Goal: Information Seeking & Learning: Learn about a topic

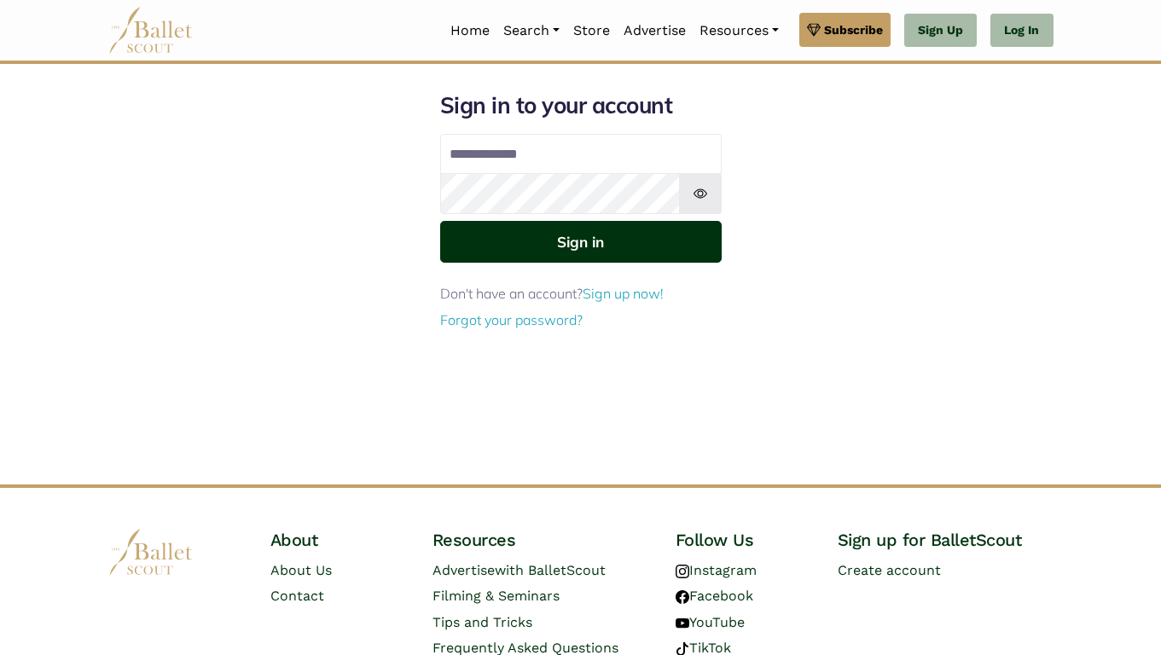
type input "**********"
click at [512, 248] on button "Sign in" at bounding box center [580, 242] width 281 height 42
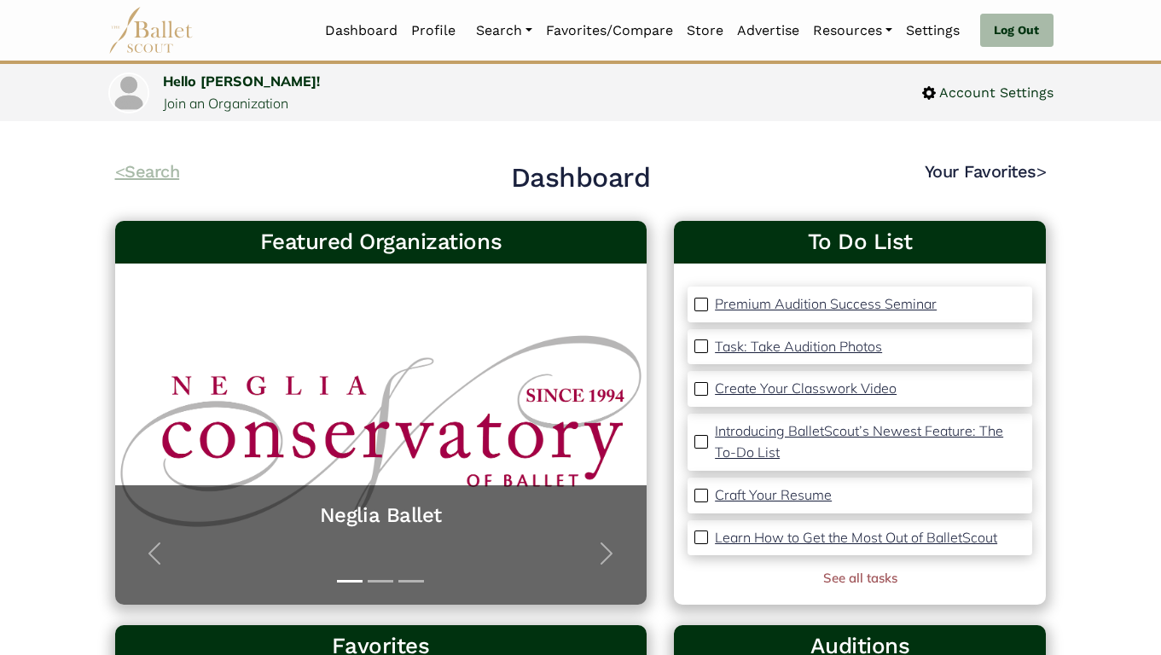
click at [152, 169] on link "< Search" at bounding box center [147, 171] width 65 height 20
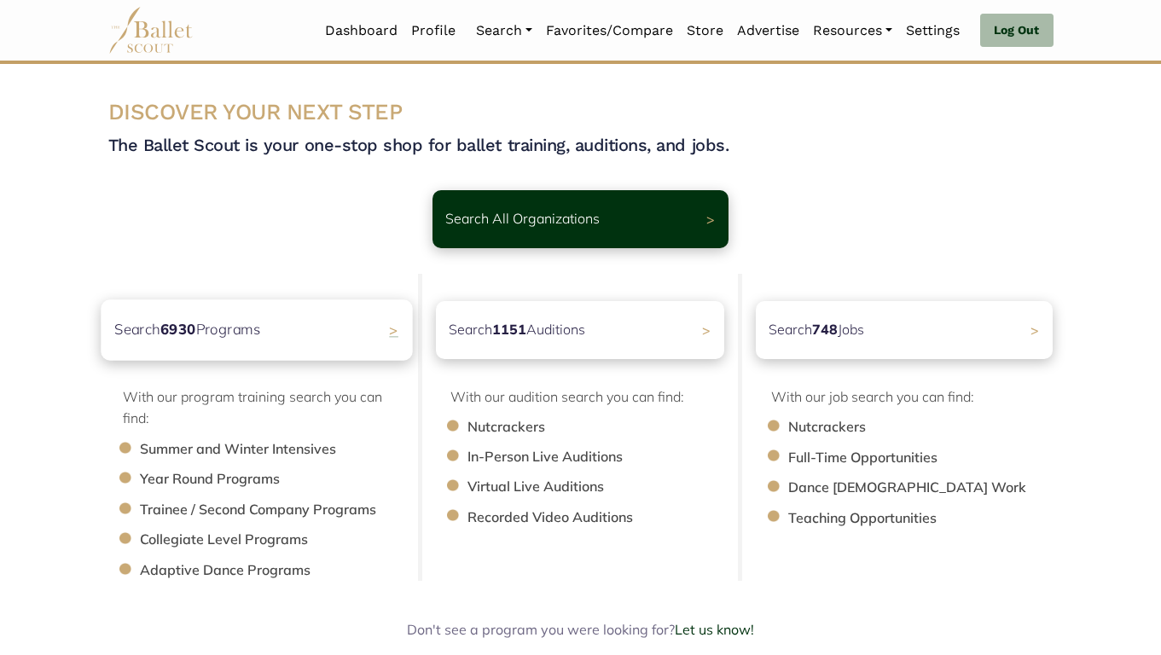
click at [186, 338] on b "6930" at bounding box center [177, 329] width 36 height 18
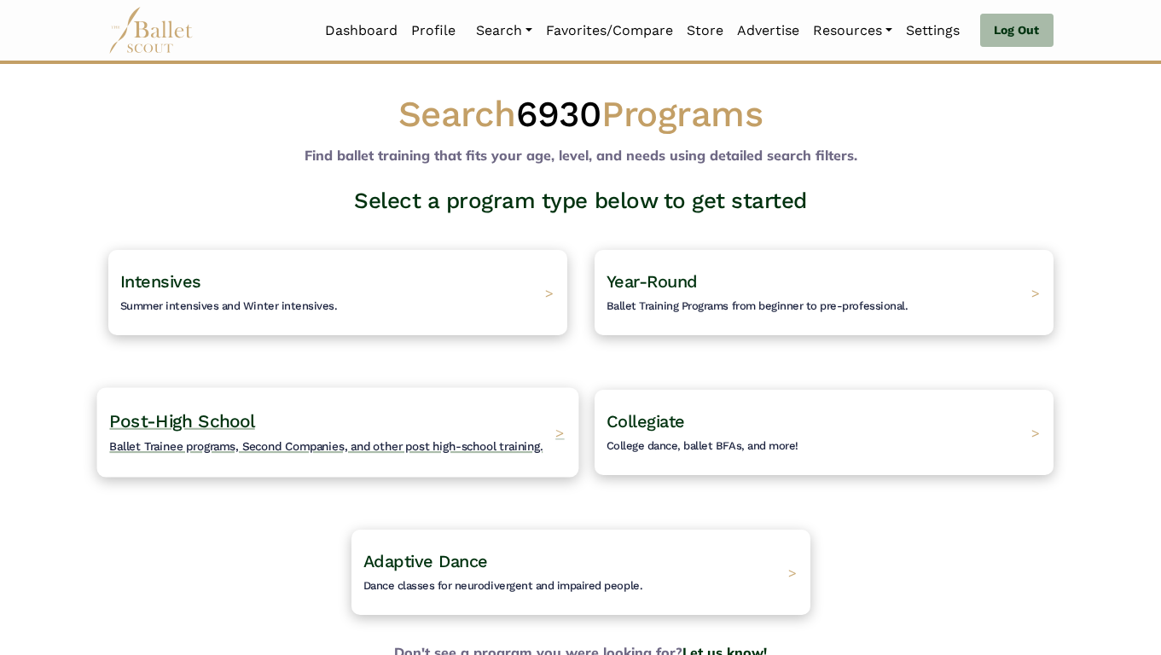
click at [202, 448] on span "Ballet Trainee programs, Second Companies, and other post high-school training." at bounding box center [325, 446] width 433 height 14
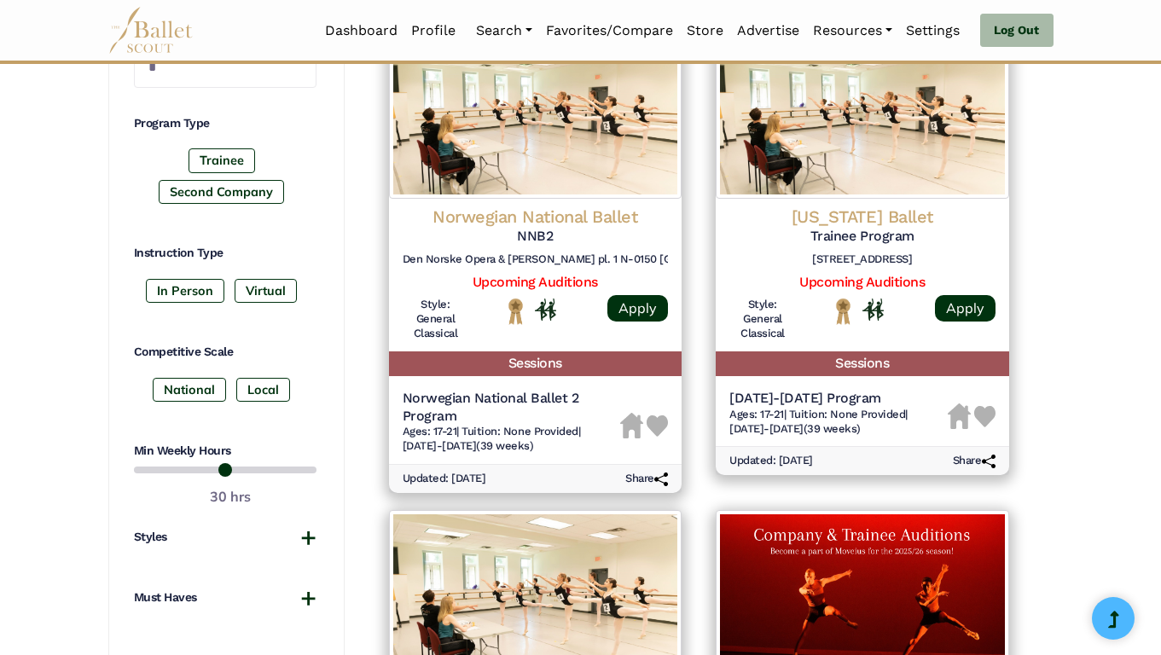
scroll to position [809, 0]
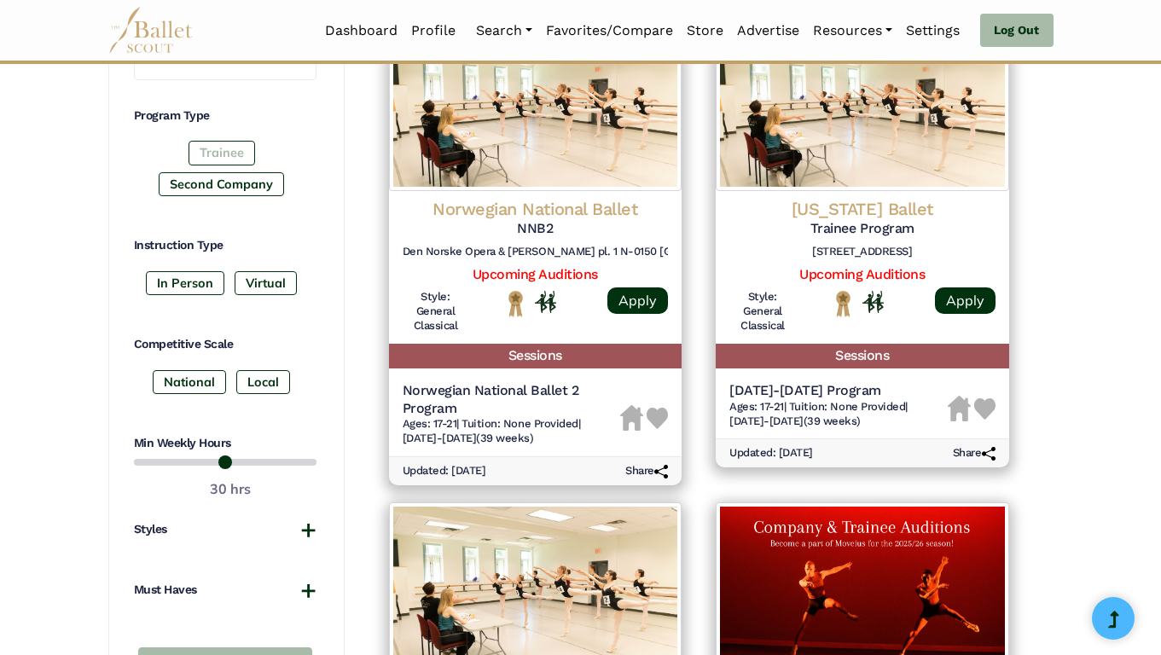
click at [232, 150] on label "Trainee" at bounding box center [221, 153] width 67 height 24
click at [226, 186] on label "Second Company" at bounding box center [221, 184] width 125 height 24
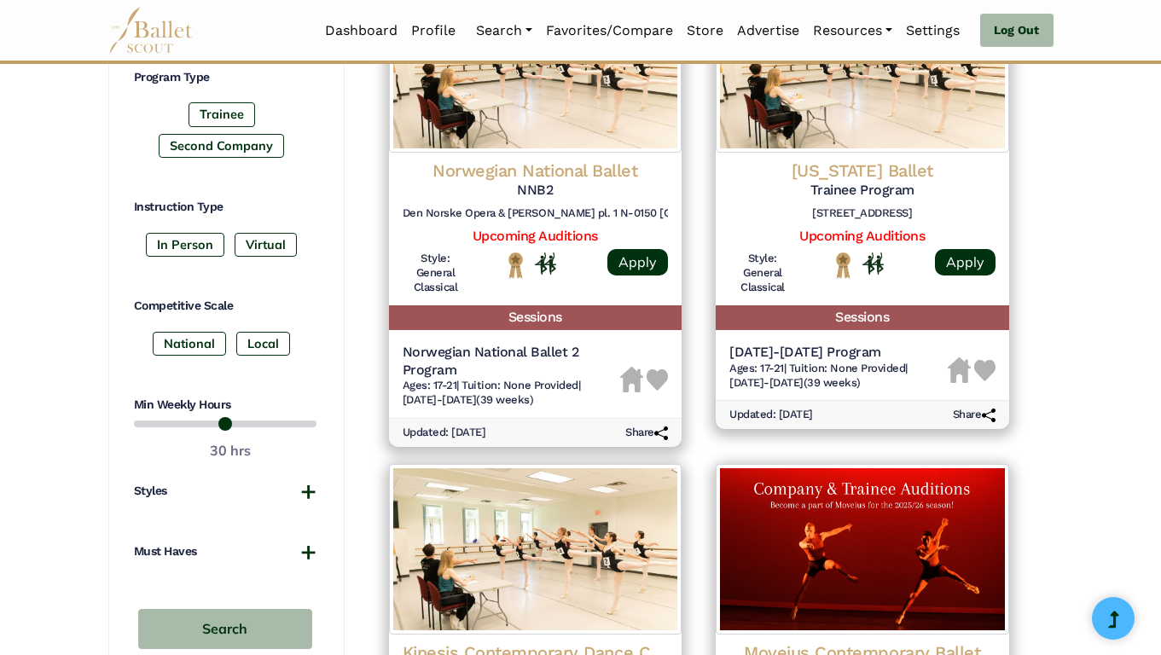
scroll to position [849, 0]
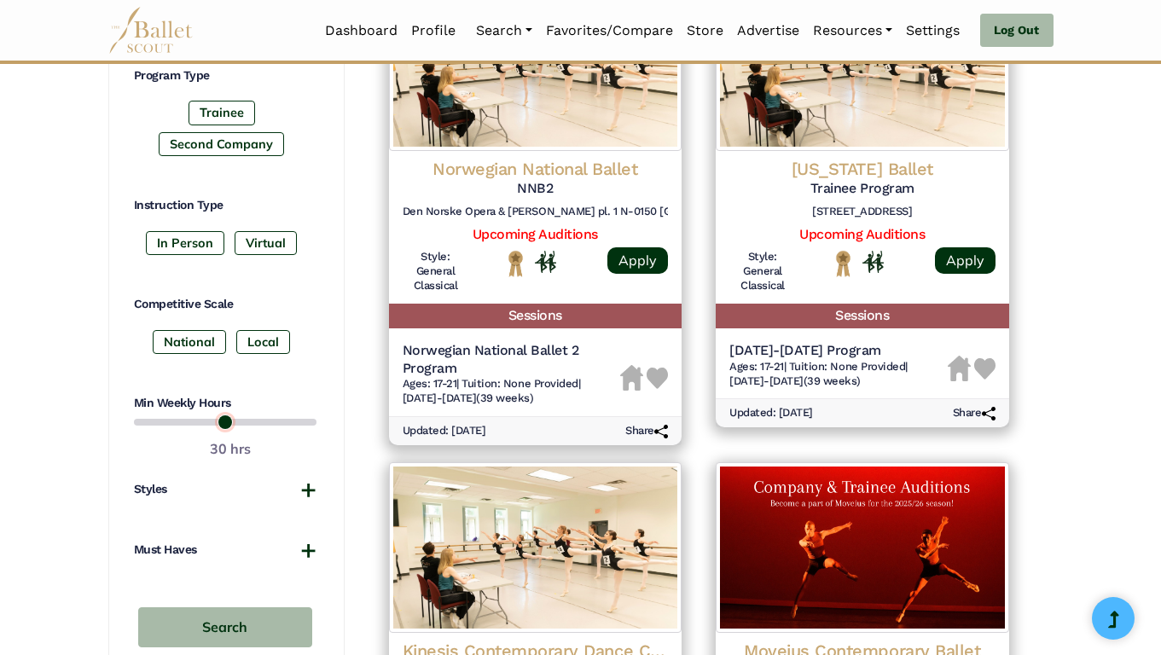
drag, startPoint x: 268, startPoint y: 417, endPoint x: 212, endPoint y: 421, distance: 55.6
click at [212, 421] on input "range" at bounding box center [225, 422] width 183 height 20
click at [220, 421] on input "range" at bounding box center [225, 422] width 183 height 20
type input "**"
click at [223, 421] on input "range" at bounding box center [225, 422] width 183 height 20
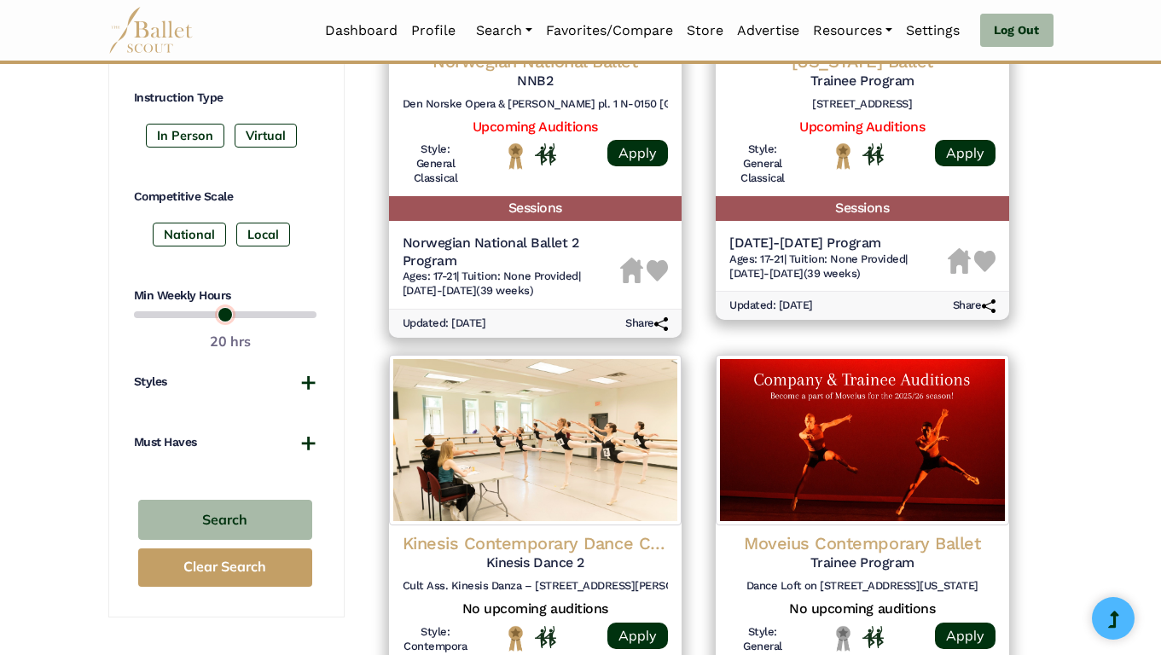
scroll to position [964, 0]
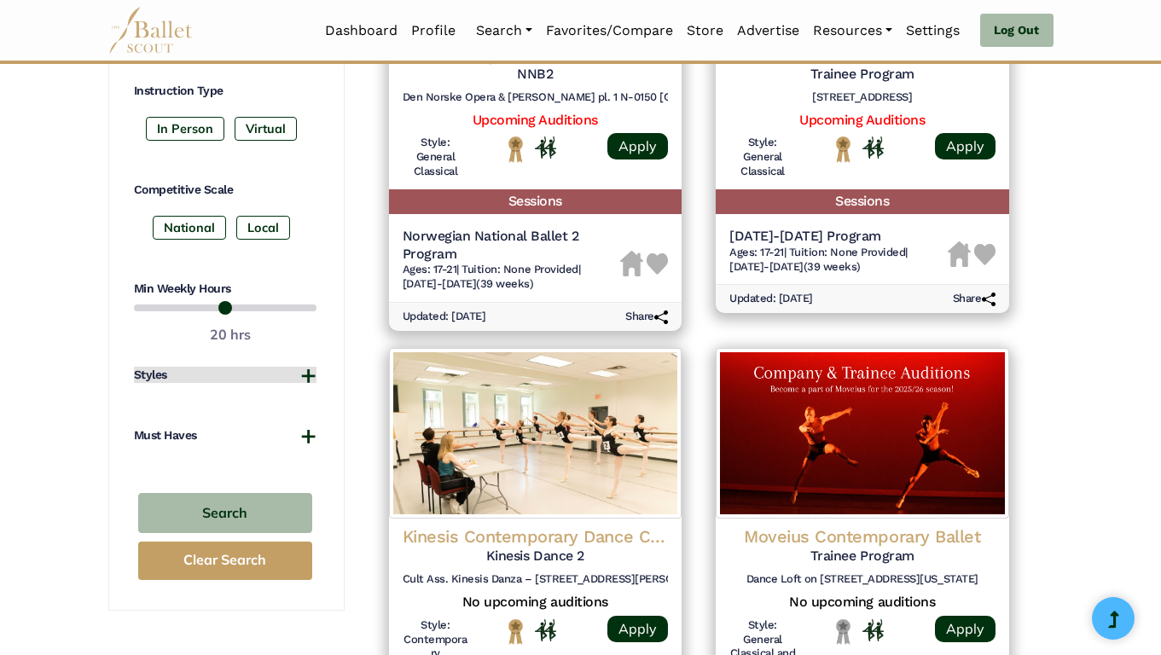
click at [304, 367] on button "Styles" at bounding box center [225, 375] width 183 height 17
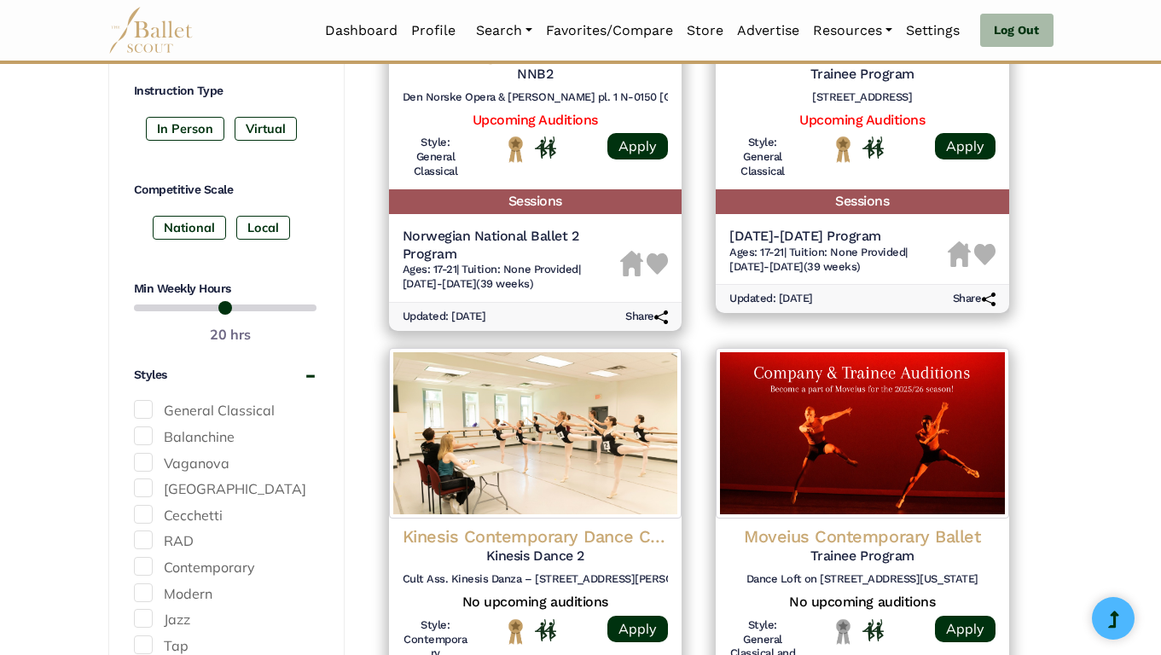
click at [139, 435] on span at bounding box center [143, 435] width 19 height 19
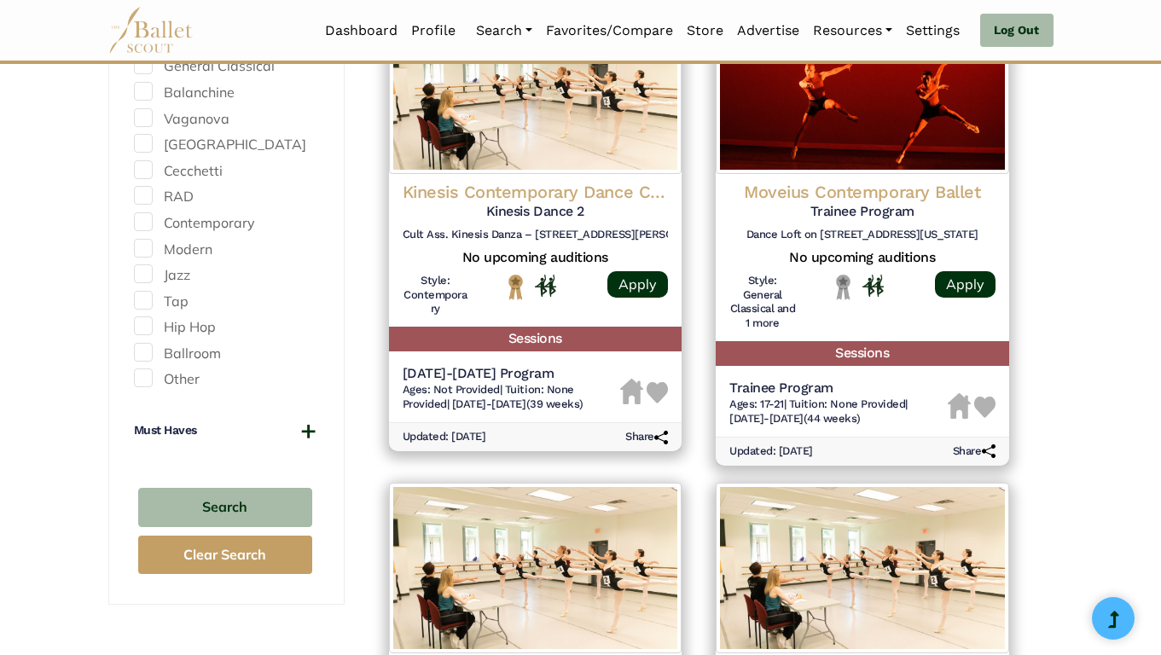
scroll to position [1313, 0]
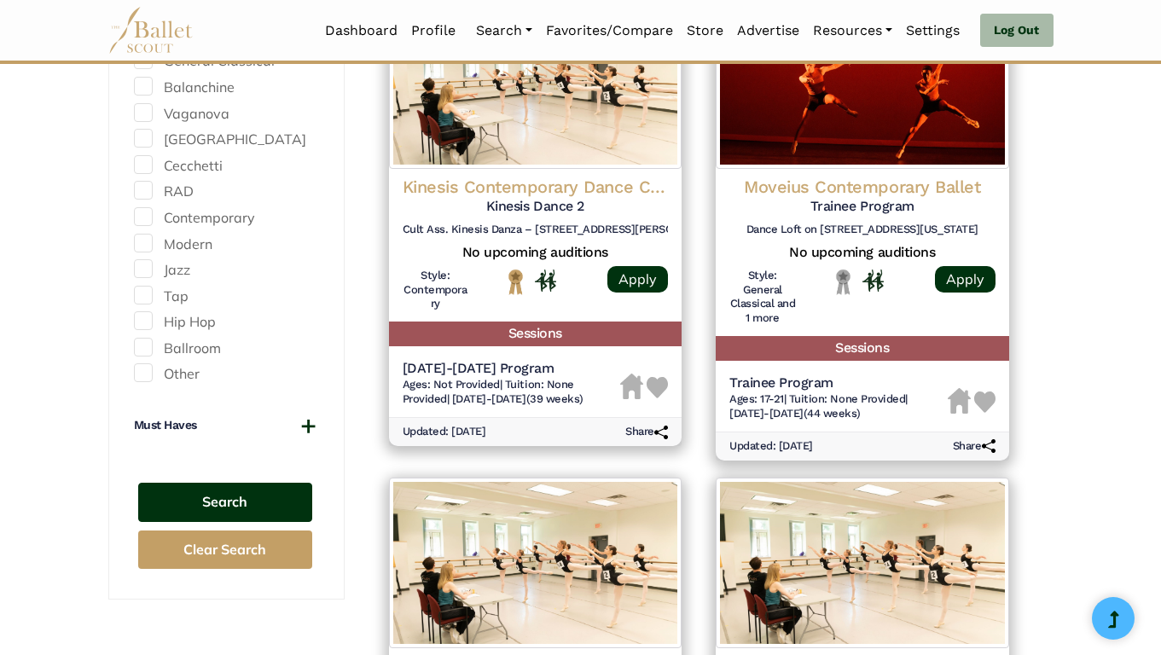
click at [202, 499] on button "Search" at bounding box center [225, 503] width 174 height 40
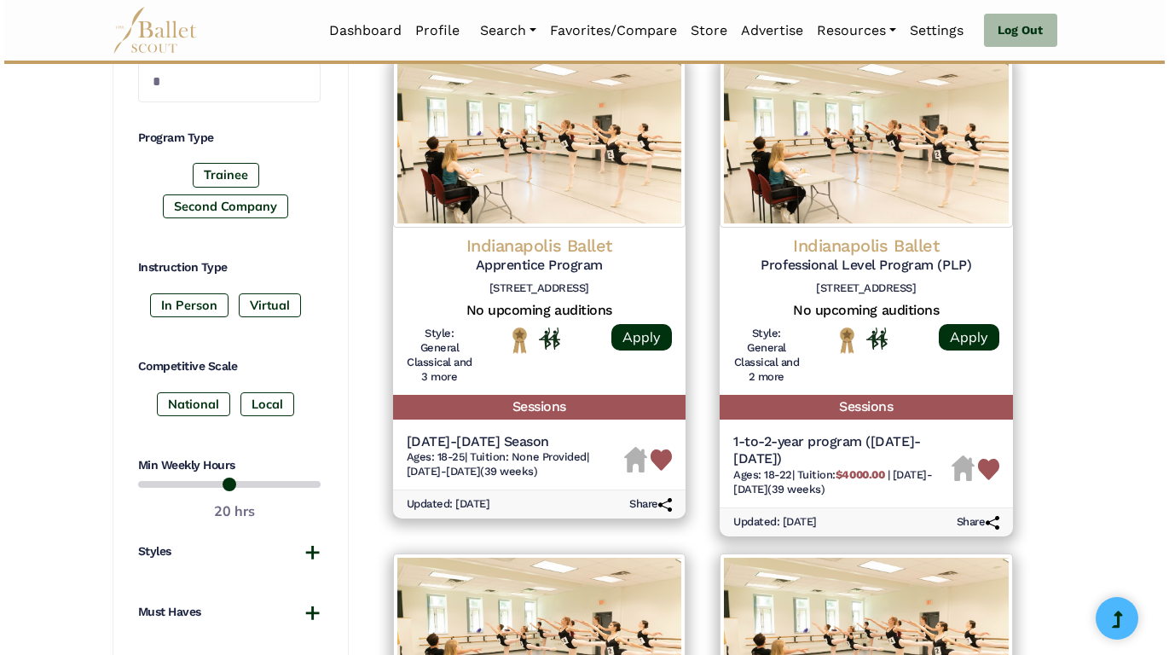
scroll to position [786, 0]
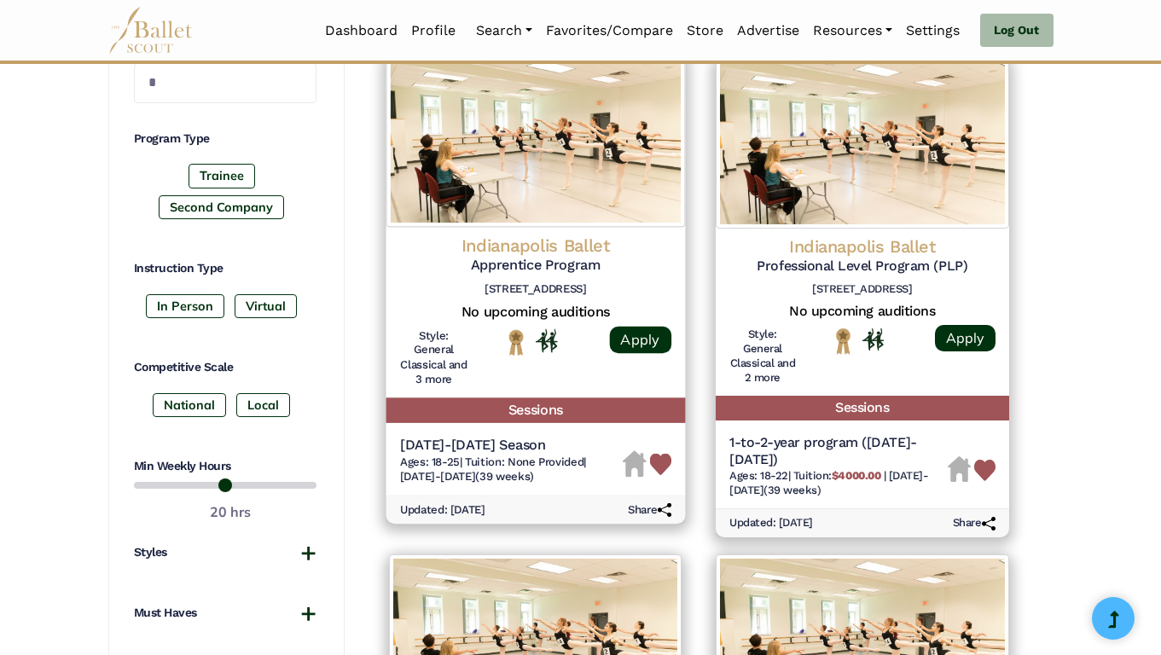
click at [492, 362] on div at bounding box center [535, 361] width 136 height 66
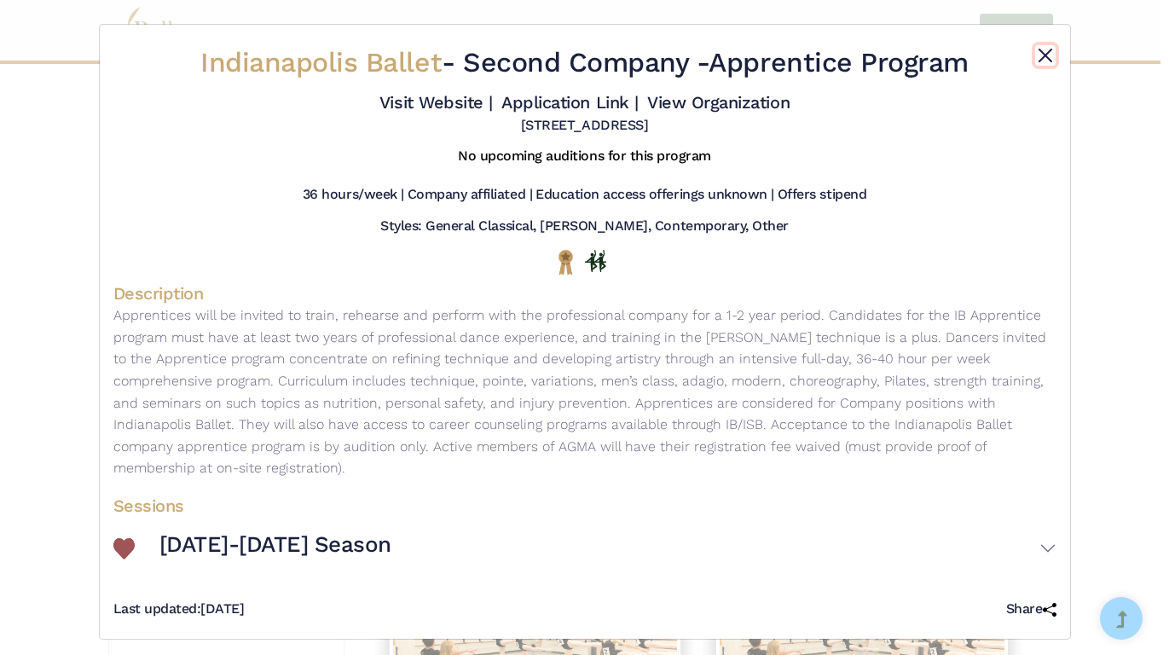
click at [1046, 53] on button "Close" at bounding box center [1045, 55] width 20 height 20
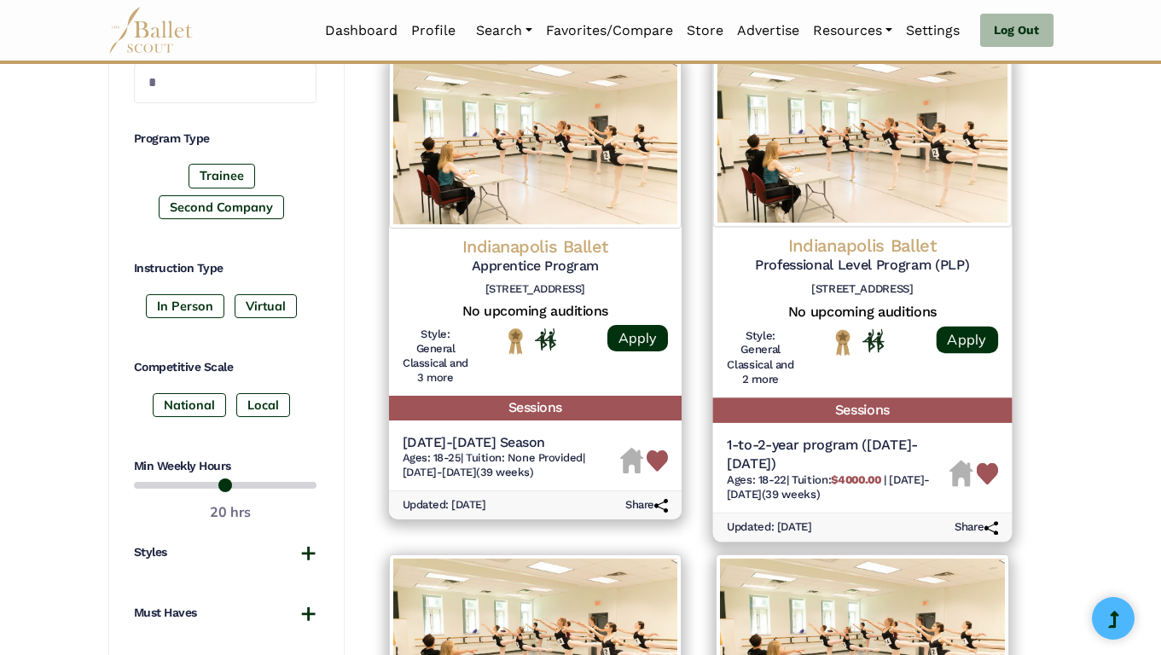
click at [857, 389] on div at bounding box center [862, 361] width 136 height 66
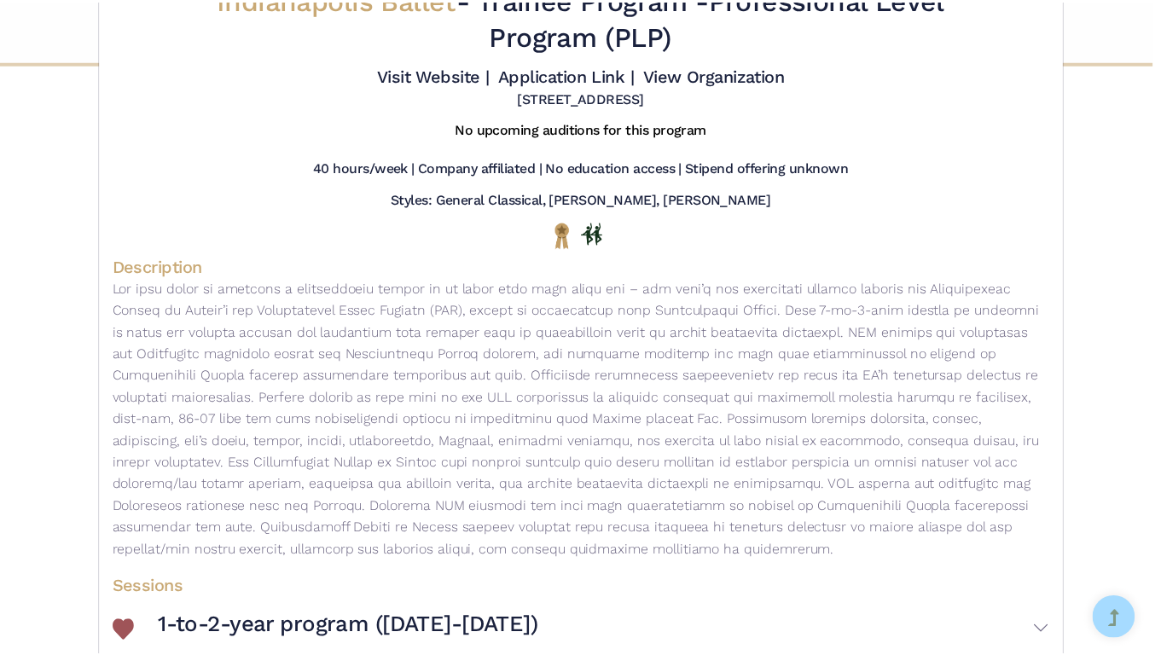
scroll to position [0, 0]
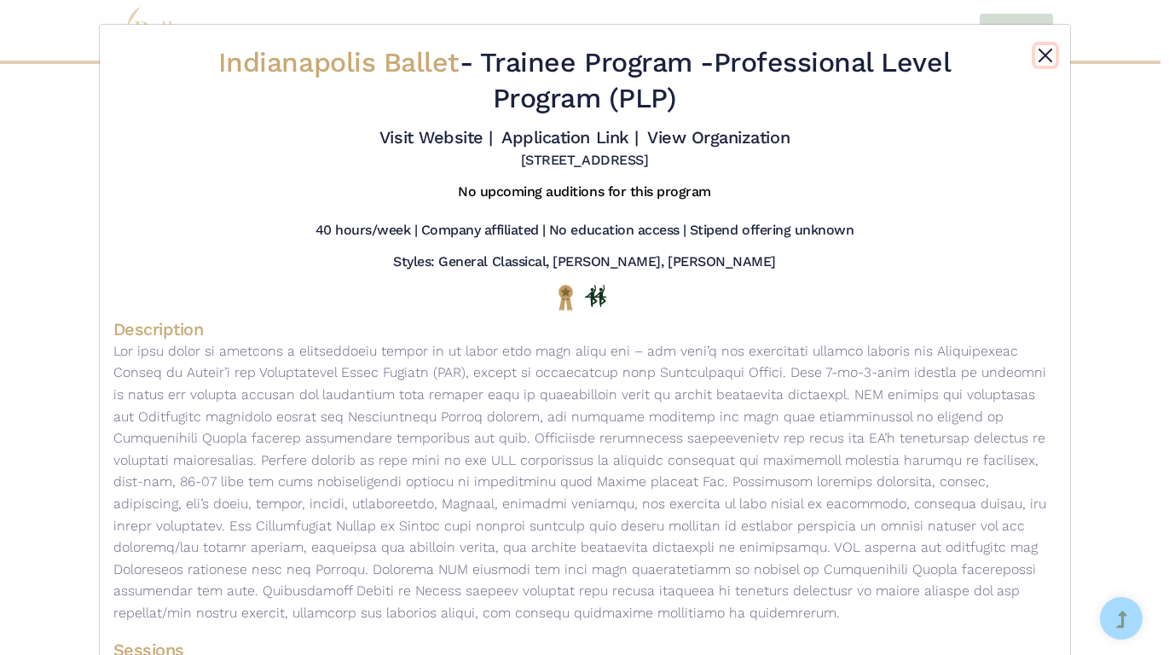
click at [1045, 50] on button "Close" at bounding box center [1045, 55] width 20 height 20
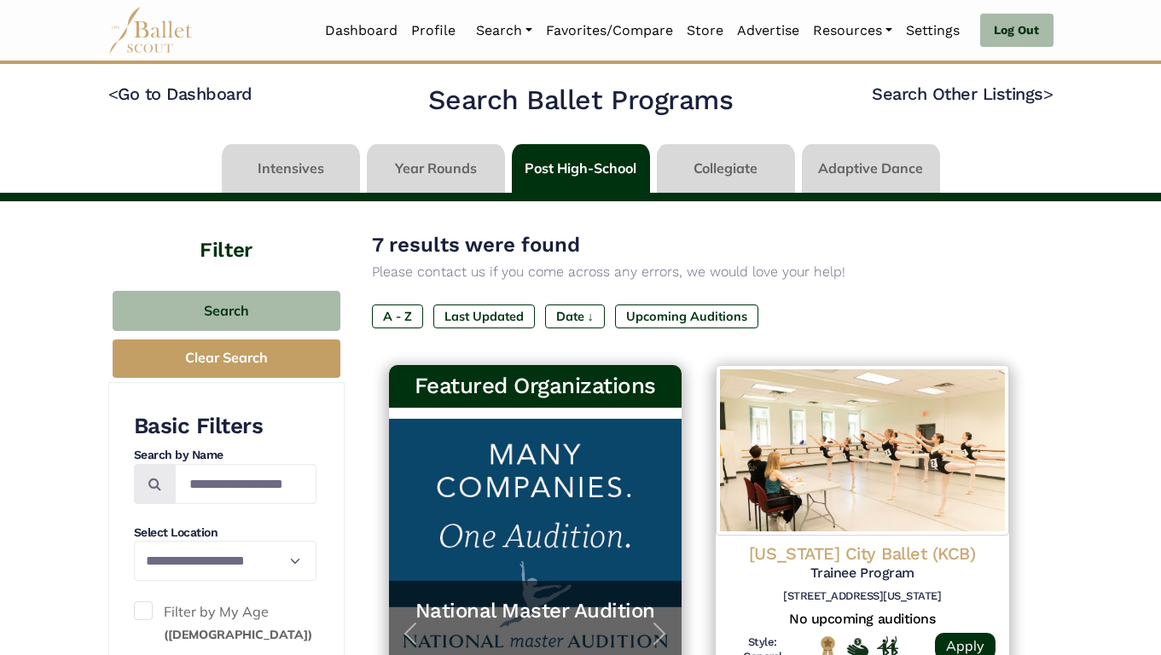
click at [443, 171] on link at bounding box center [436, 168] width 138 height 49
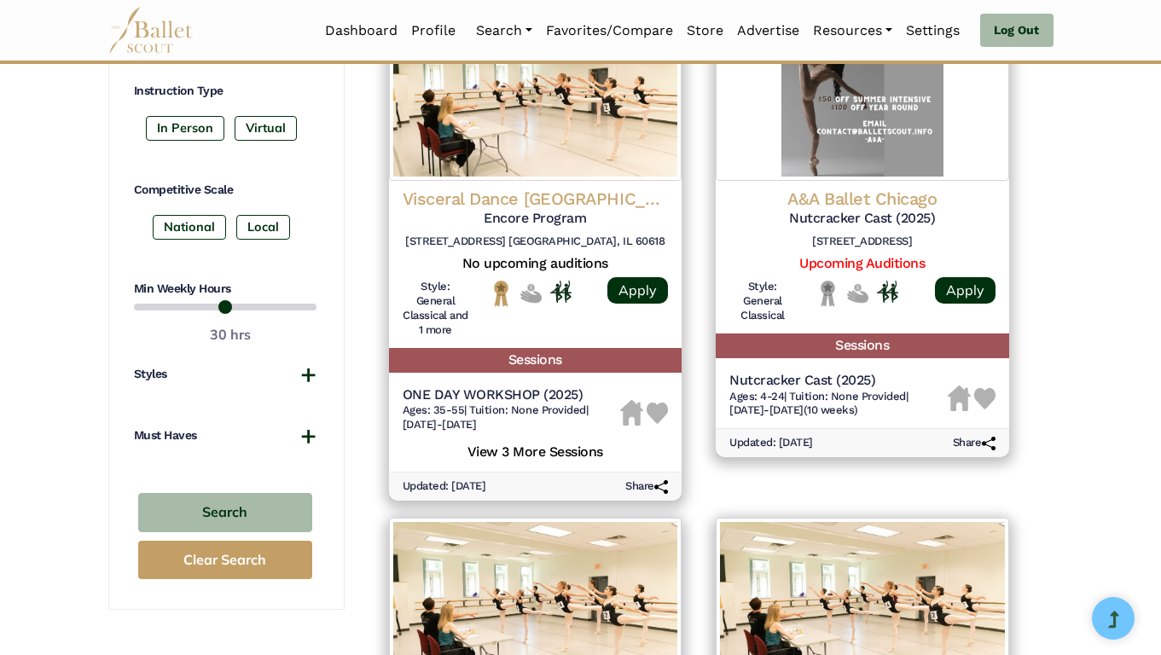
scroll to position [1018, 0]
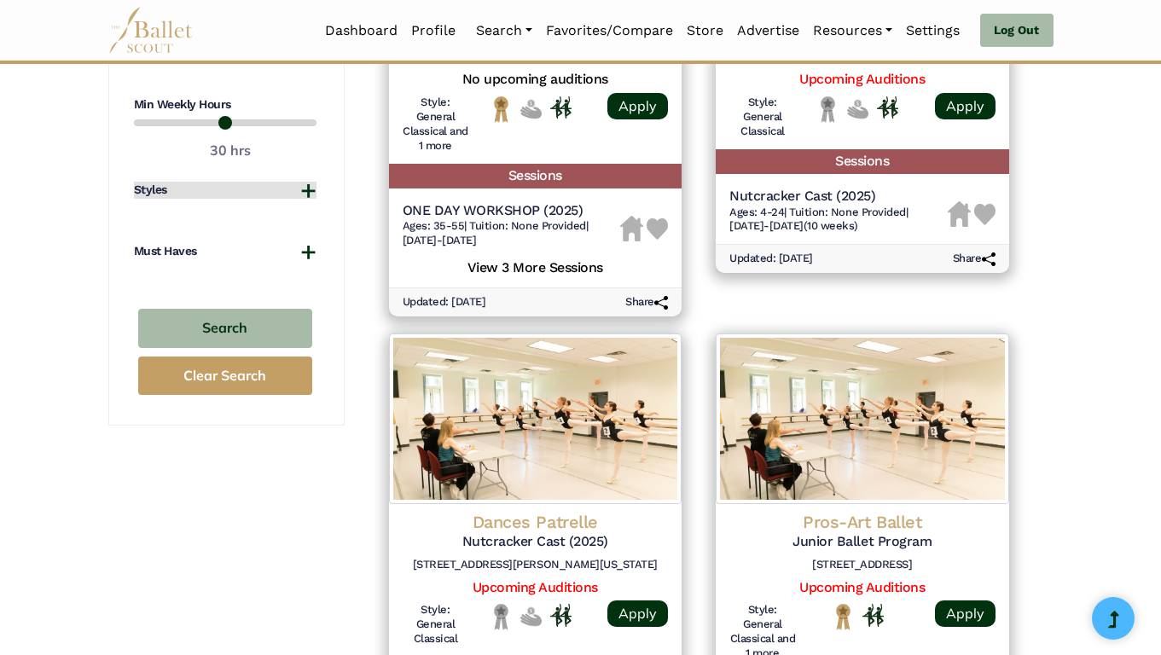
click at [227, 193] on button "Styles" at bounding box center [225, 190] width 183 height 17
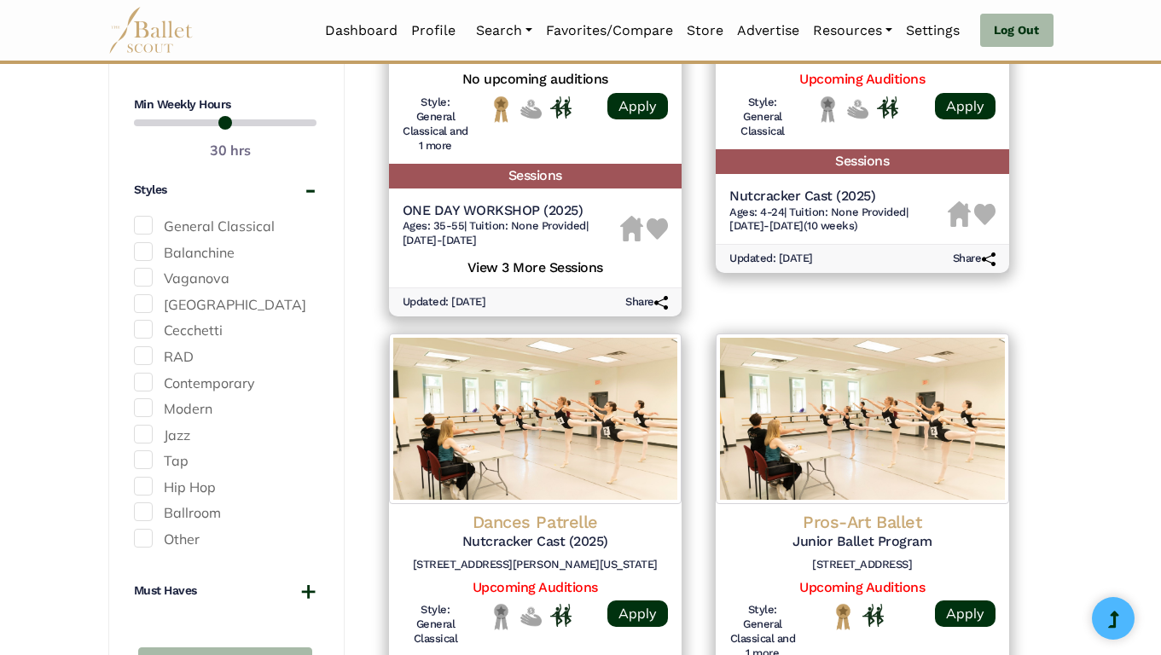
click at [153, 245] on label "Balanchine" at bounding box center [225, 253] width 183 height 22
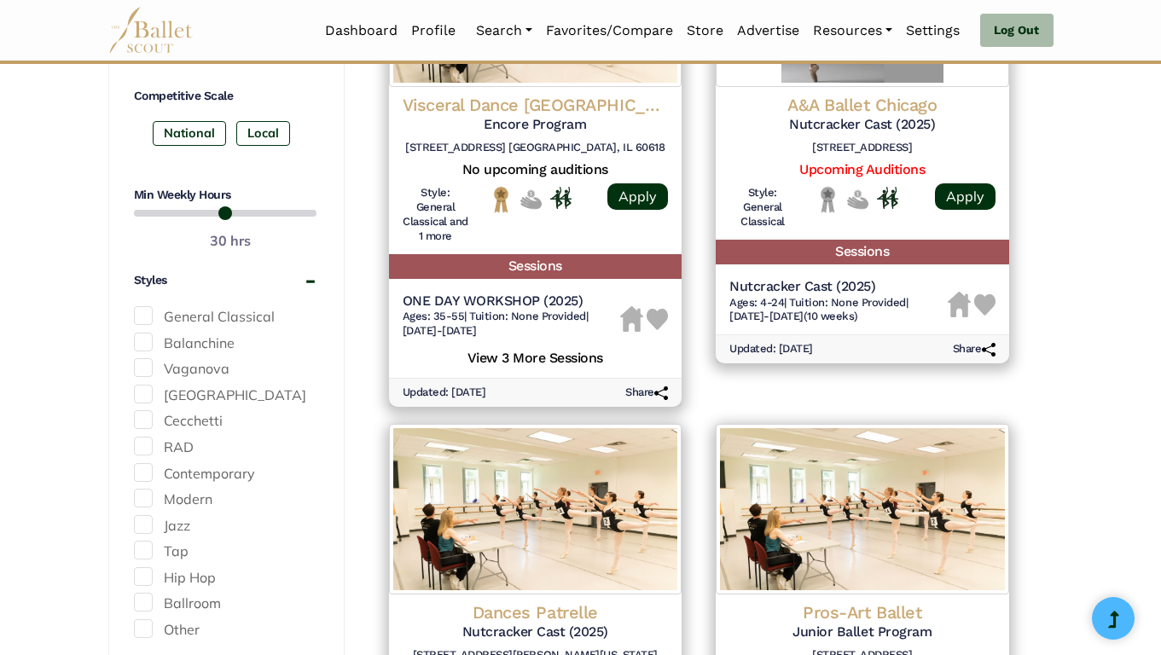
scroll to position [871, 0]
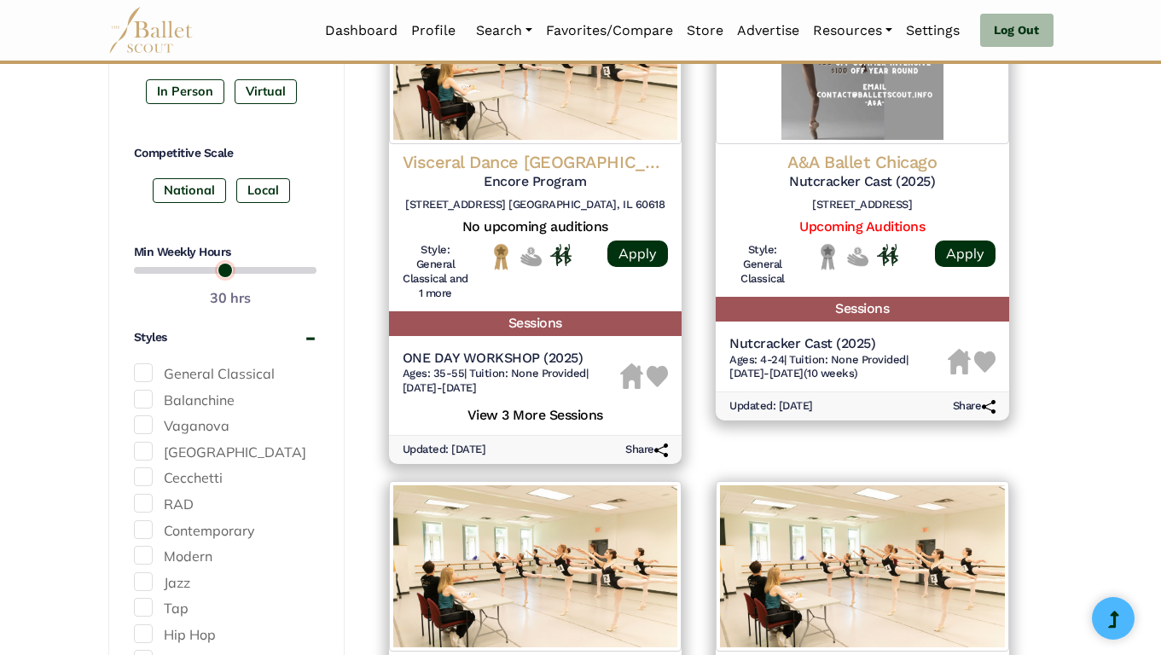
drag, startPoint x: 265, startPoint y: 271, endPoint x: 225, endPoint y: 270, distance: 40.1
type input "**"
click at [225, 270] on input "range" at bounding box center [225, 270] width 183 height 20
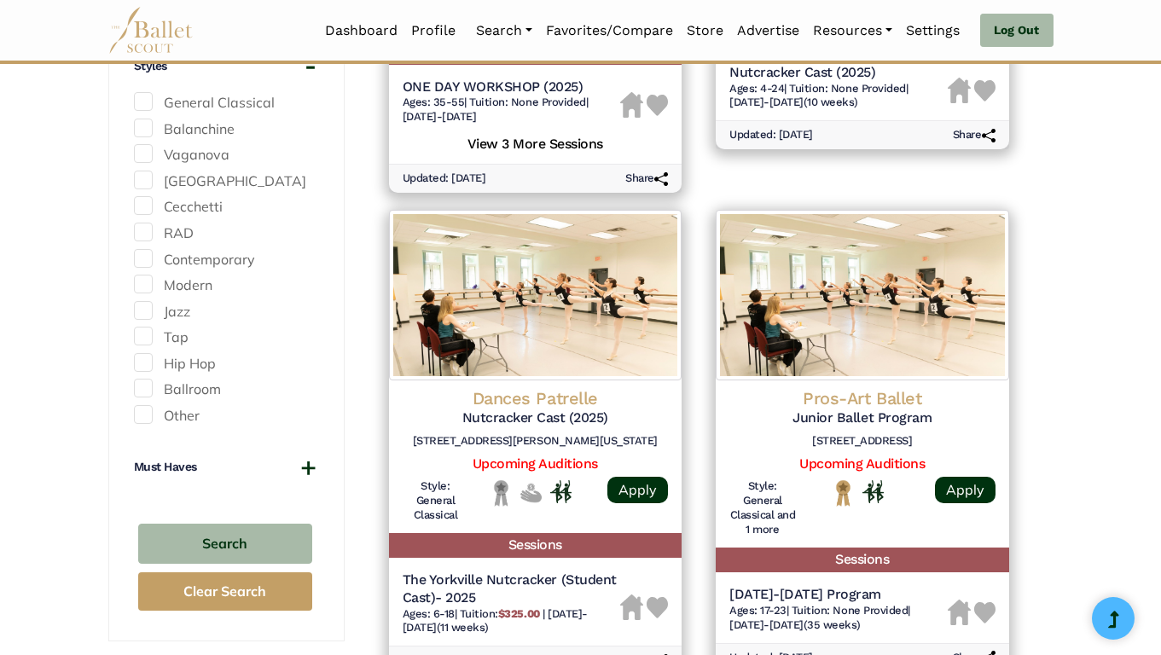
scroll to position [1189, 0]
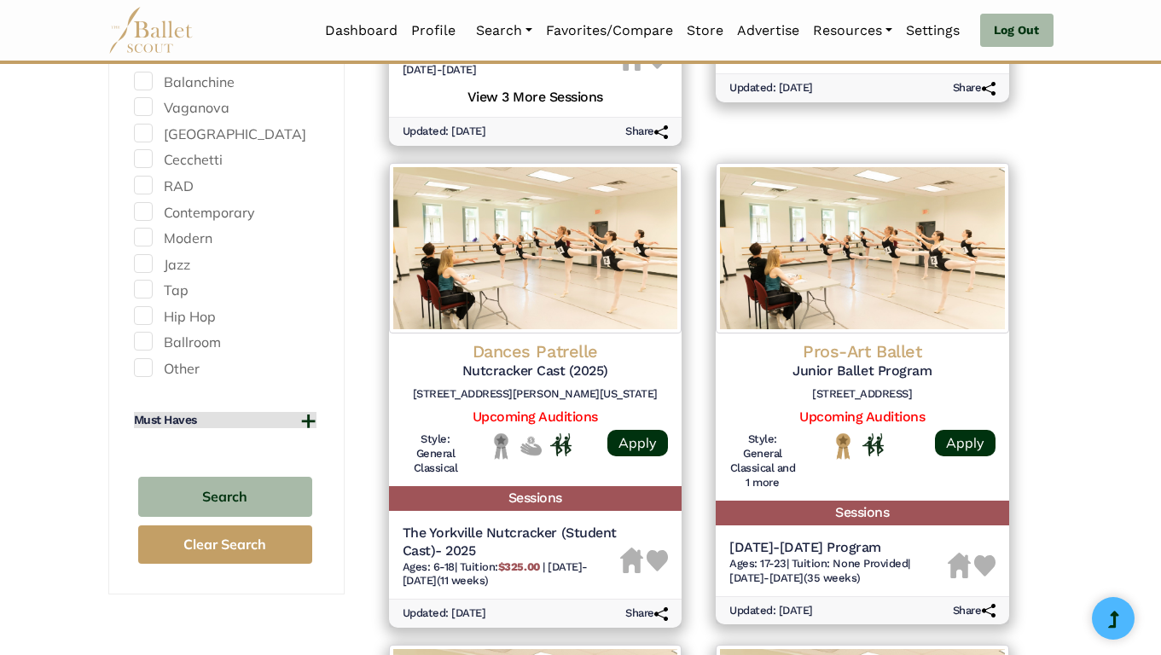
click at [219, 421] on button "Must Haves" at bounding box center [225, 420] width 183 height 17
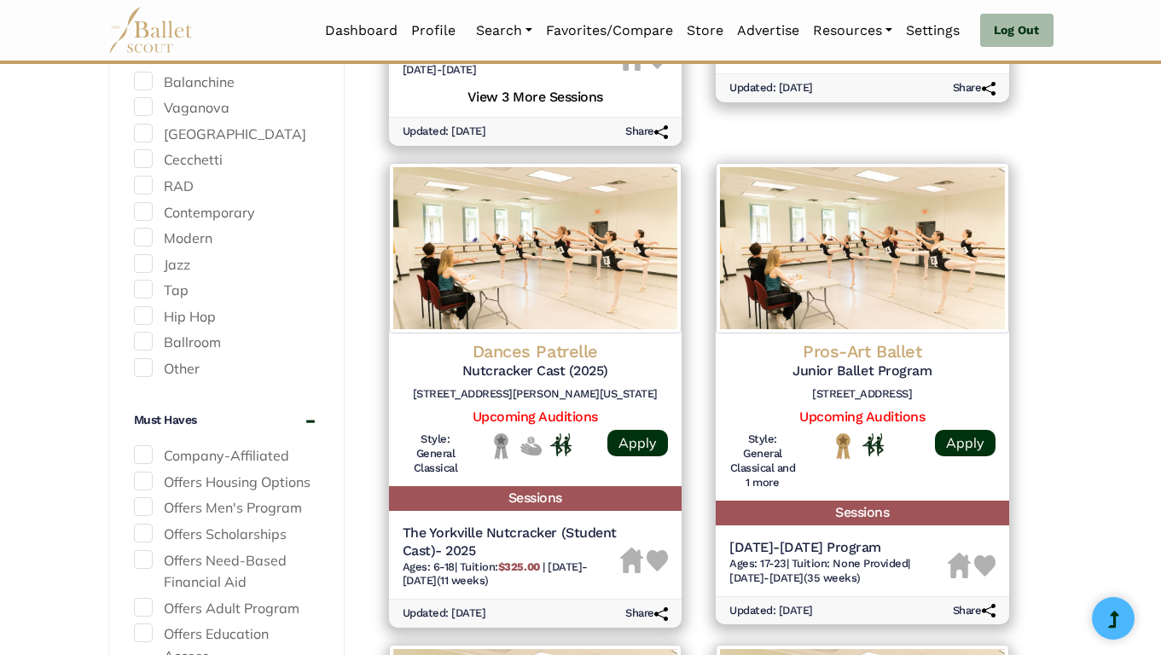
click at [145, 454] on span at bounding box center [143, 454] width 19 height 19
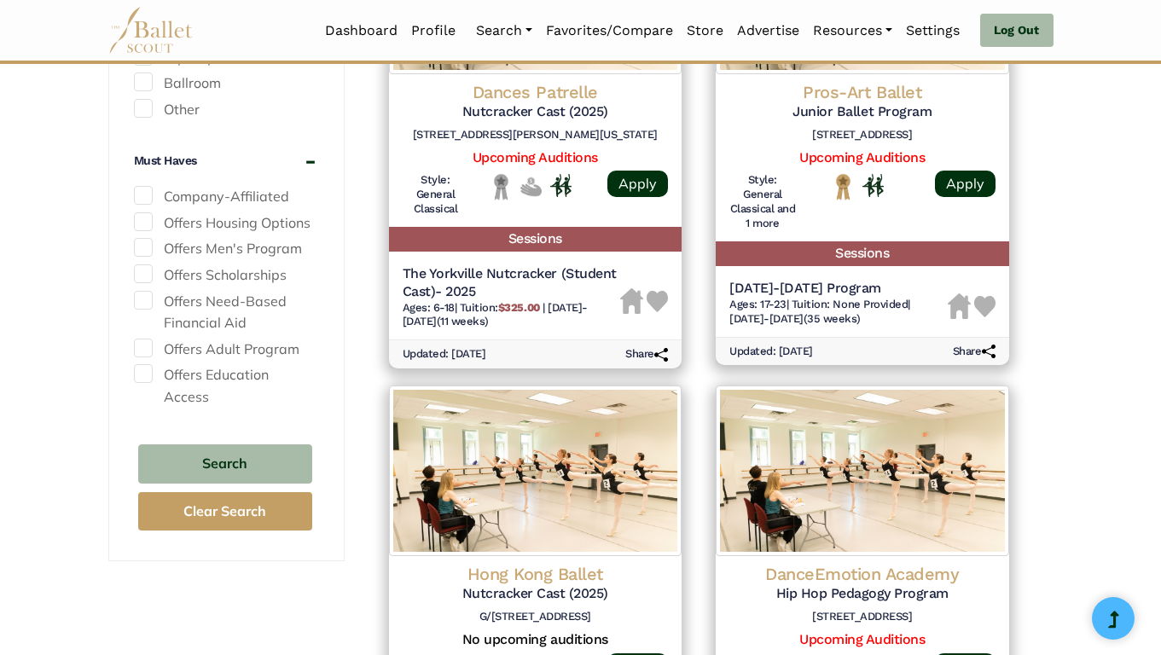
scroll to position [1475, 0]
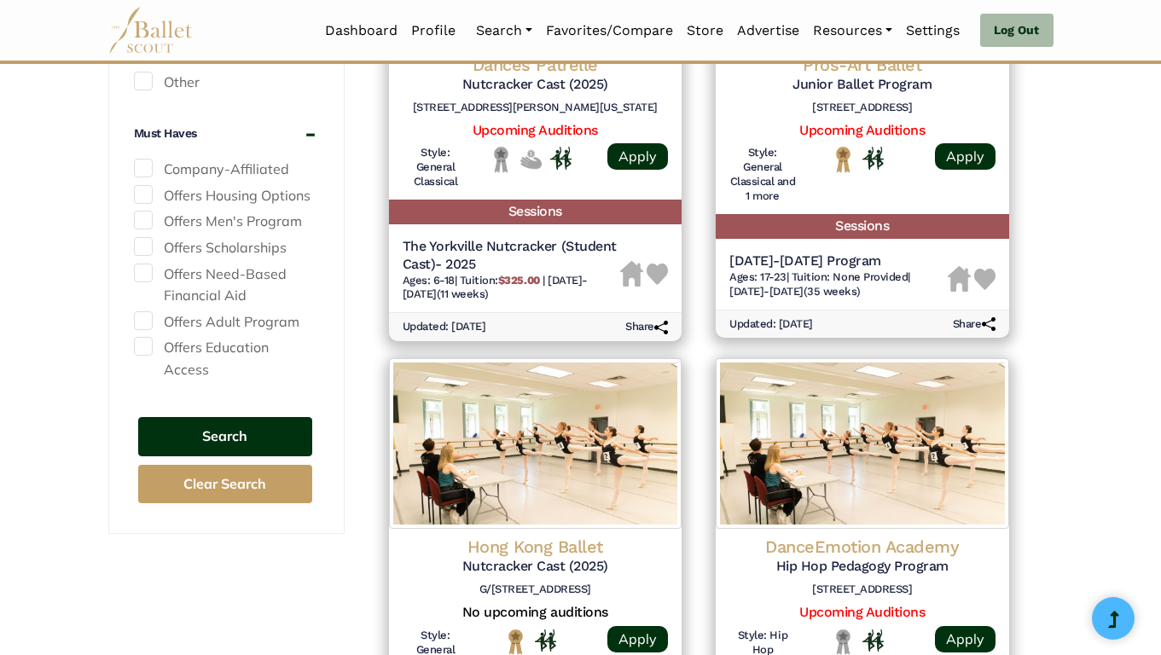
click at [199, 420] on button "Search" at bounding box center [225, 437] width 174 height 40
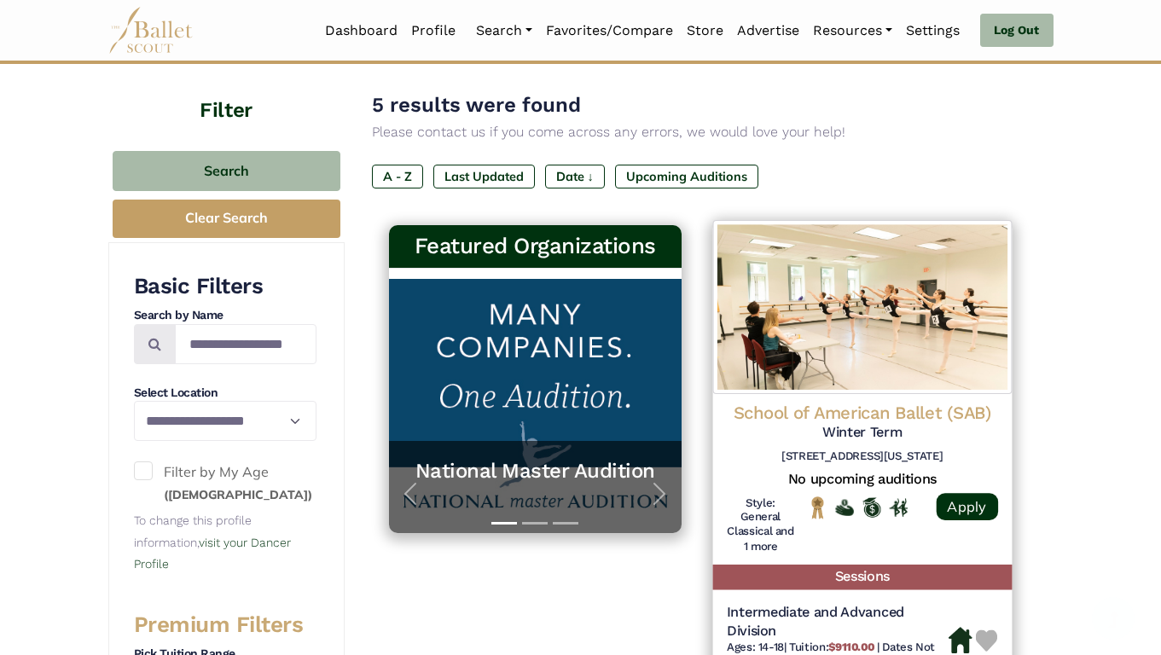
scroll to position [198, 0]
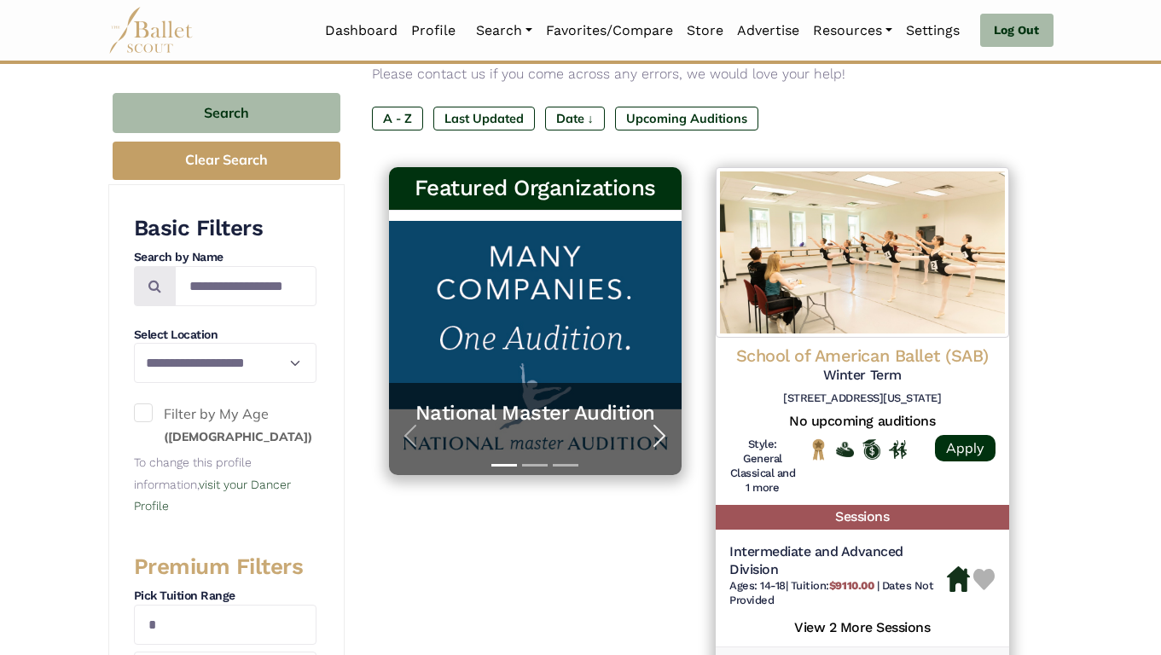
click at [651, 437] on span "button" at bounding box center [659, 435] width 27 height 27
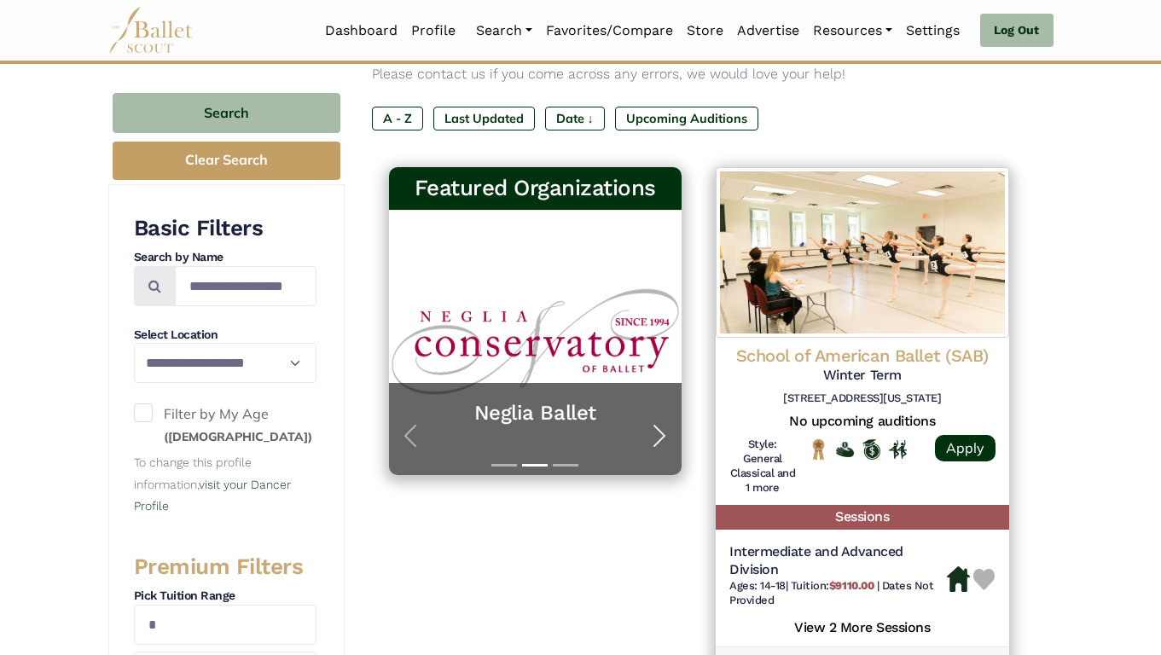
click at [652, 437] on span "button" at bounding box center [659, 435] width 27 height 27
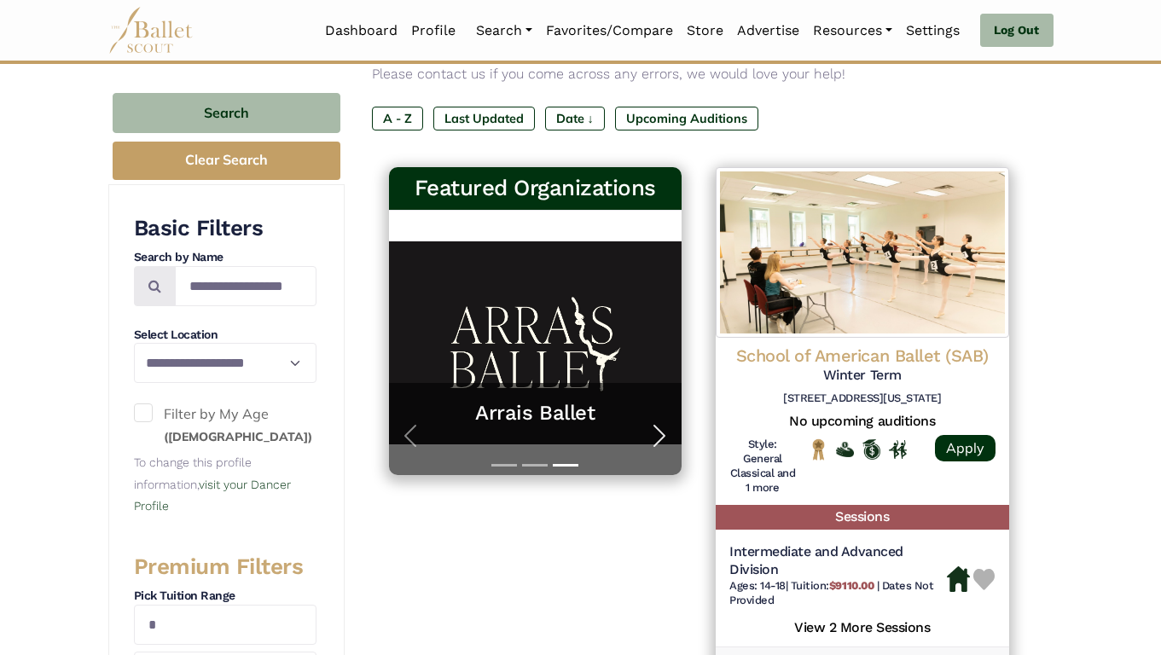
click at [652, 437] on span "button" at bounding box center [659, 435] width 27 height 27
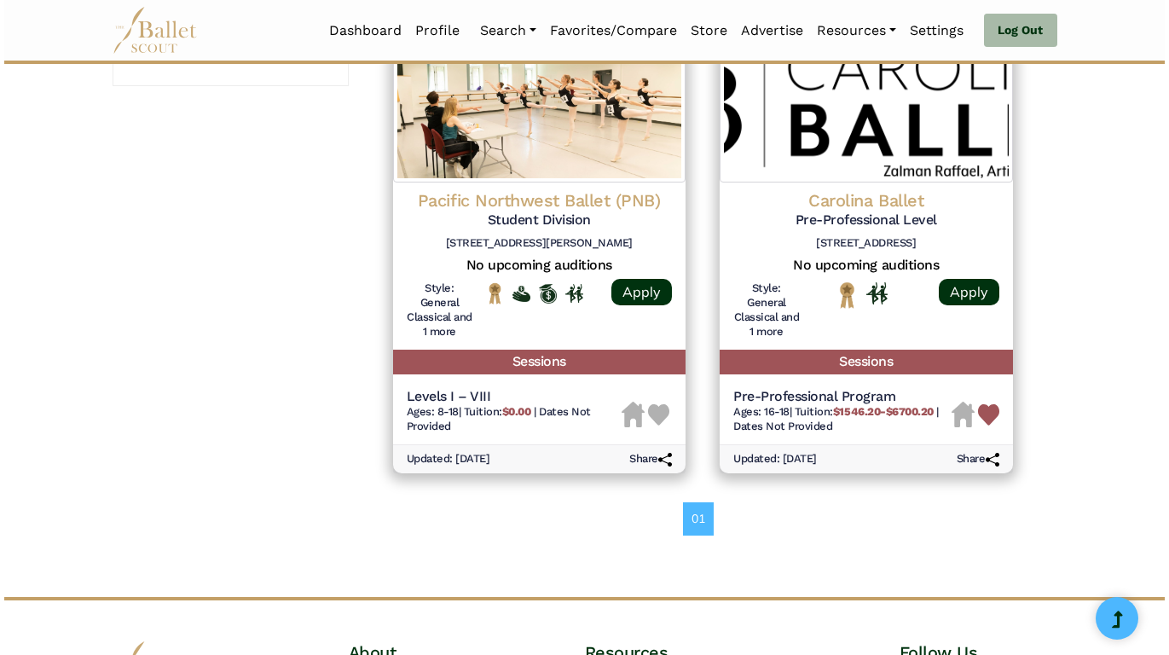
scroll to position [1267, 0]
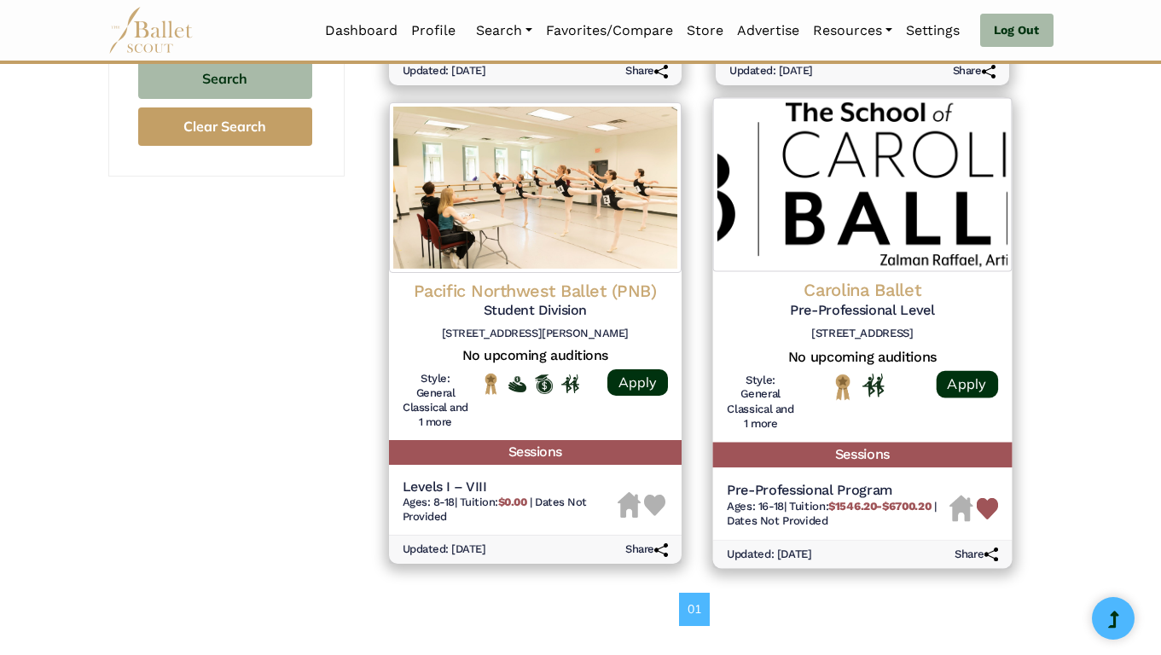
click at [798, 260] on img at bounding box center [862, 184] width 298 height 174
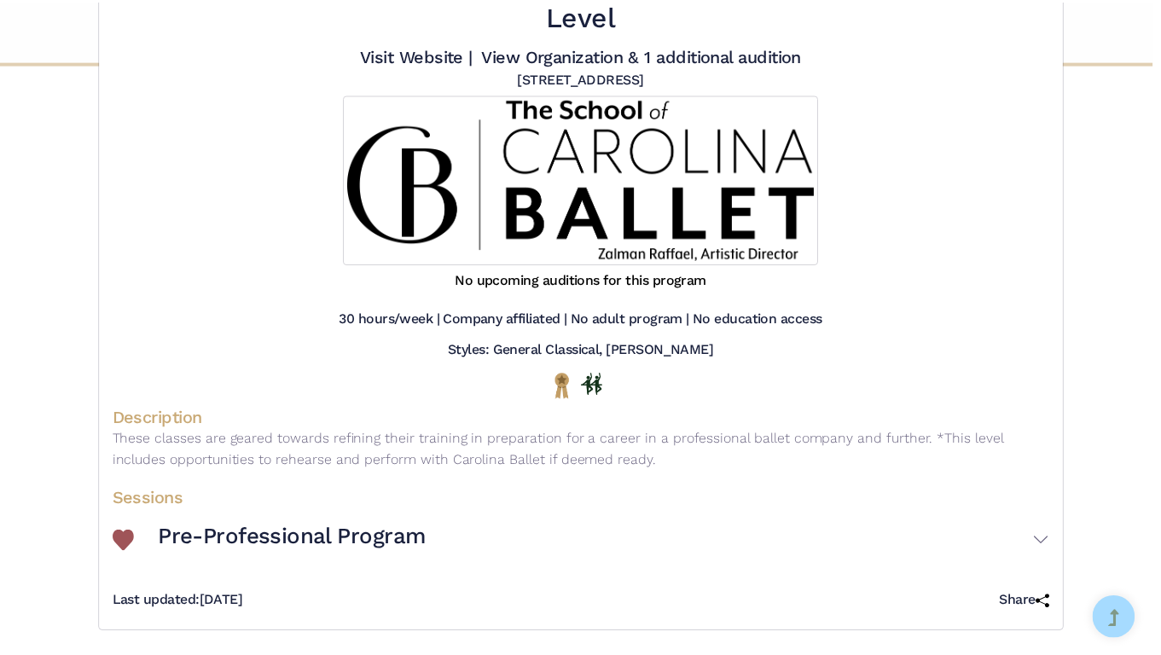
scroll to position [0, 0]
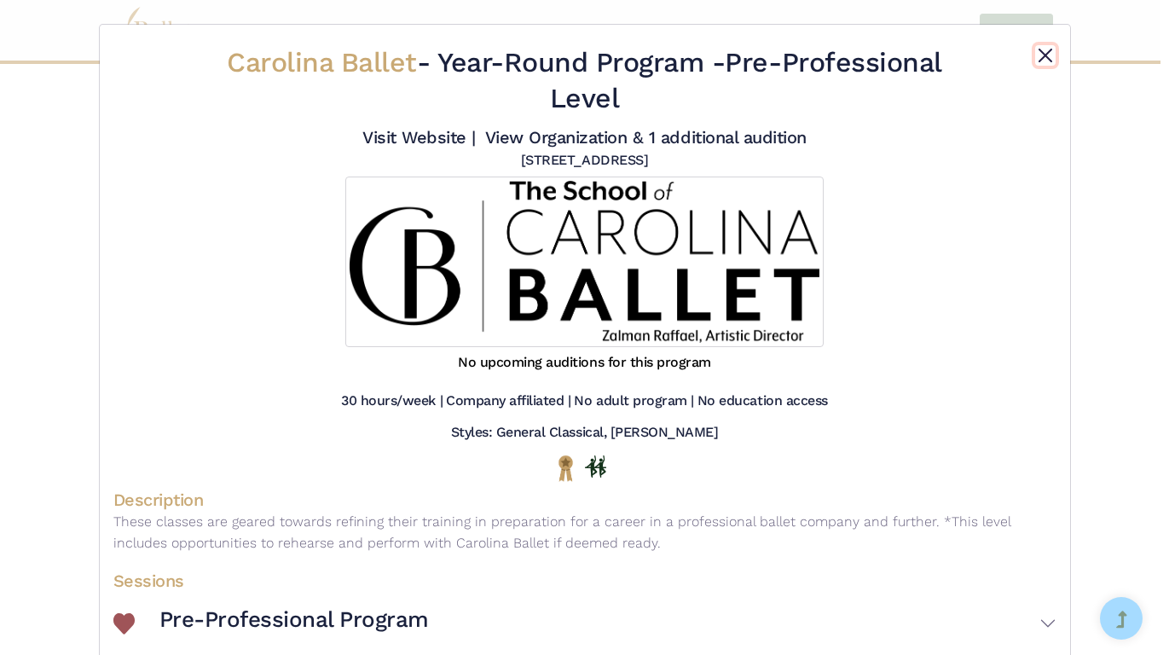
click at [1039, 52] on button "Close" at bounding box center [1045, 55] width 20 height 20
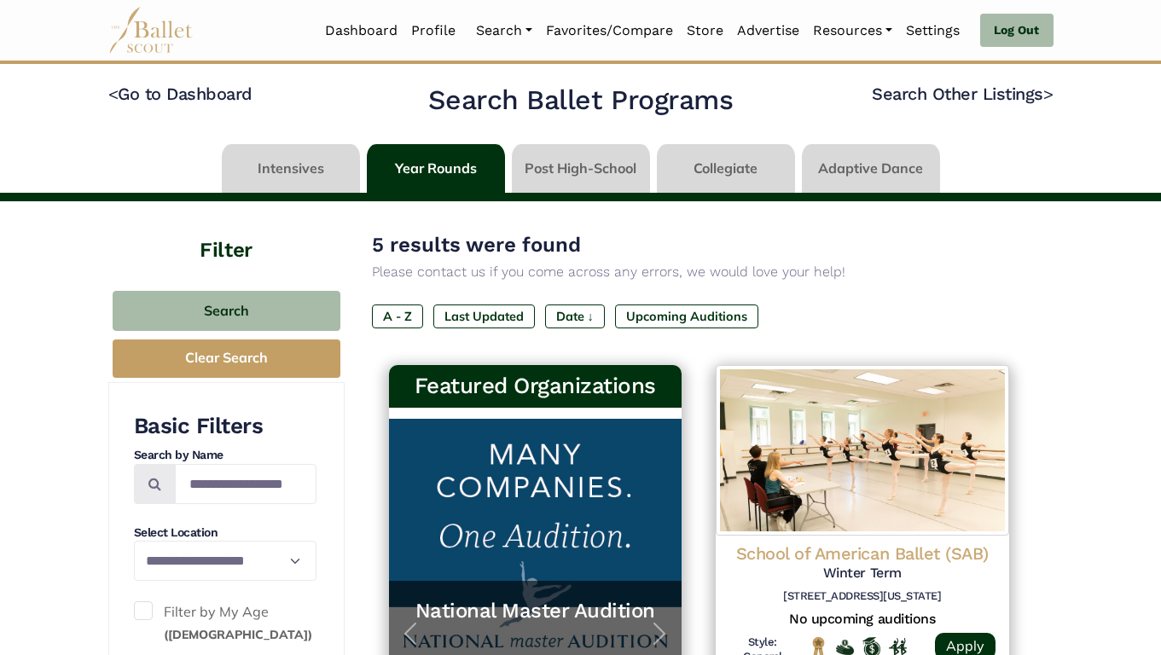
click at [565, 159] on link at bounding box center [581, 168] width 138 height 49
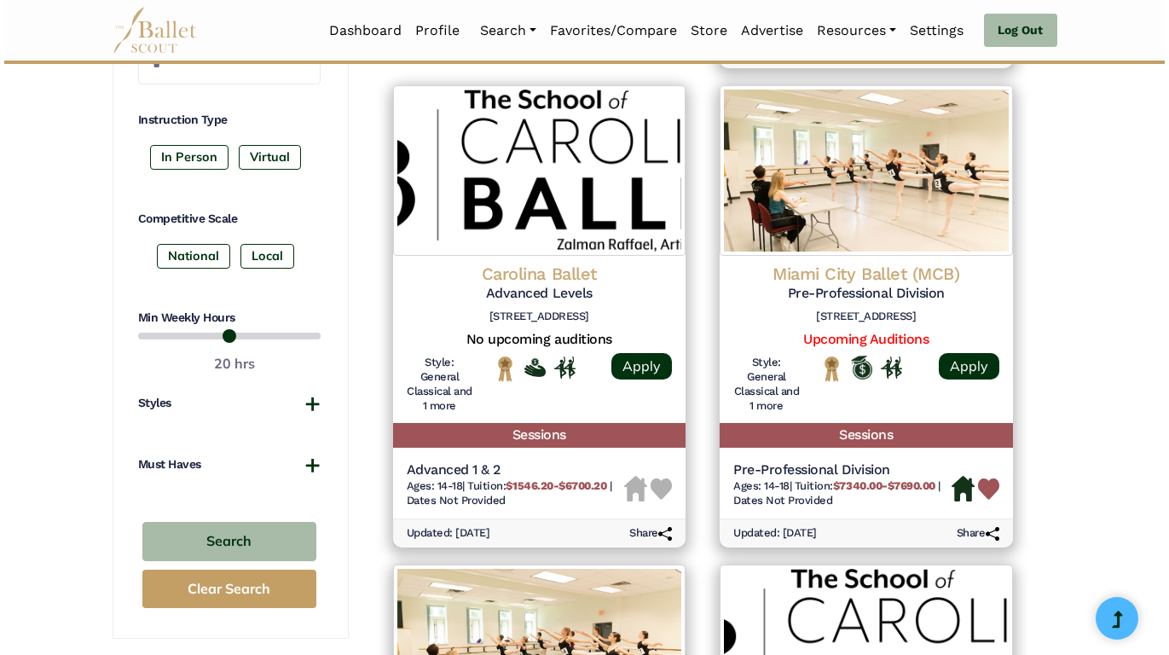
scroll to position [806, 0]
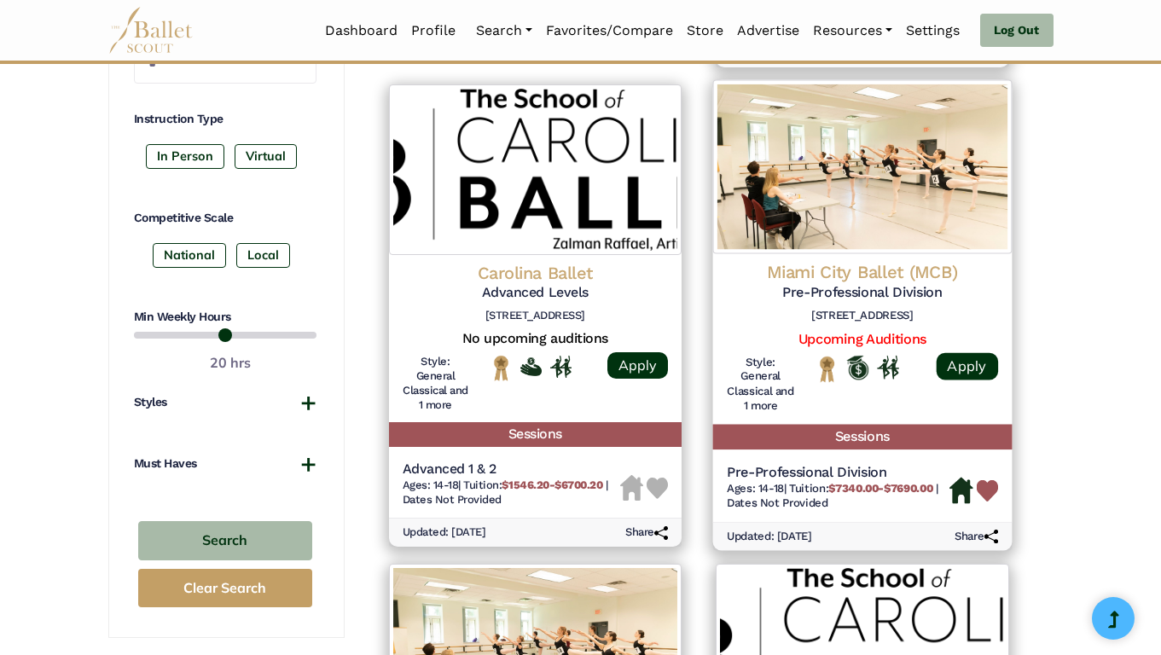
click at [875, 379] on div at bounding box center [862, 369] width 107 height 27
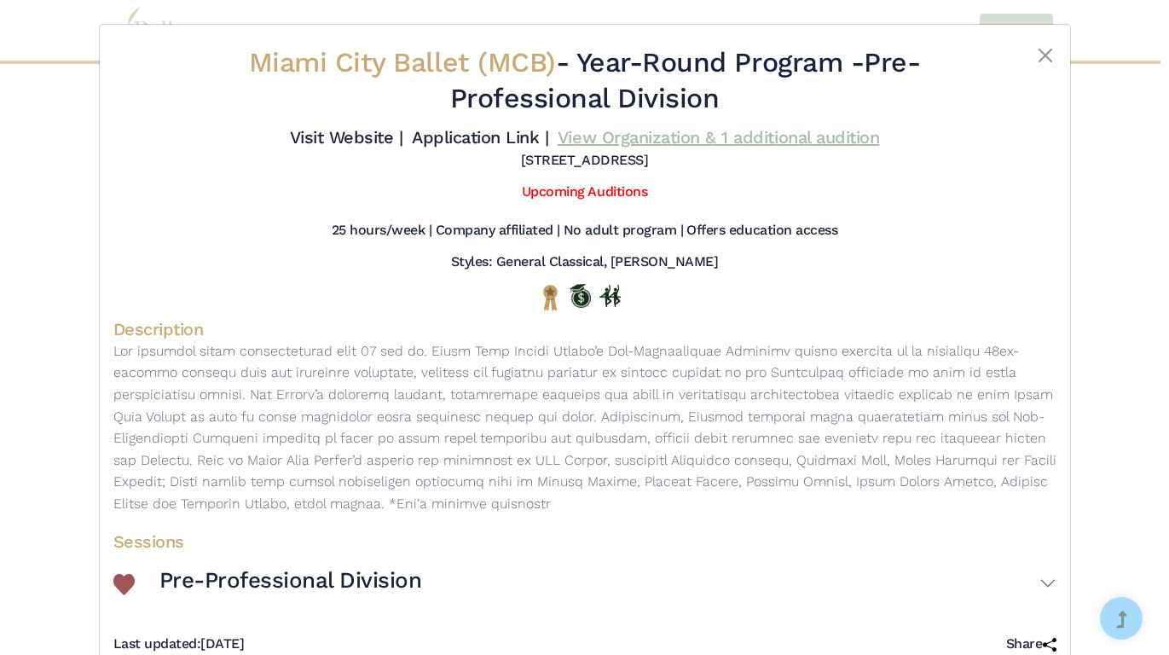
click at [631, 137] on link "View Organization & 1 additional audition" at bounding box center [719, 137] width 322 height 20
click at [588, 144] on link "View Organization & 1 additional audition" at bounding box center [719, 137] width 322 height 20
click at [360, 145] on link "Visit Website |" at bounding box center [346, 137] width 113 height 20
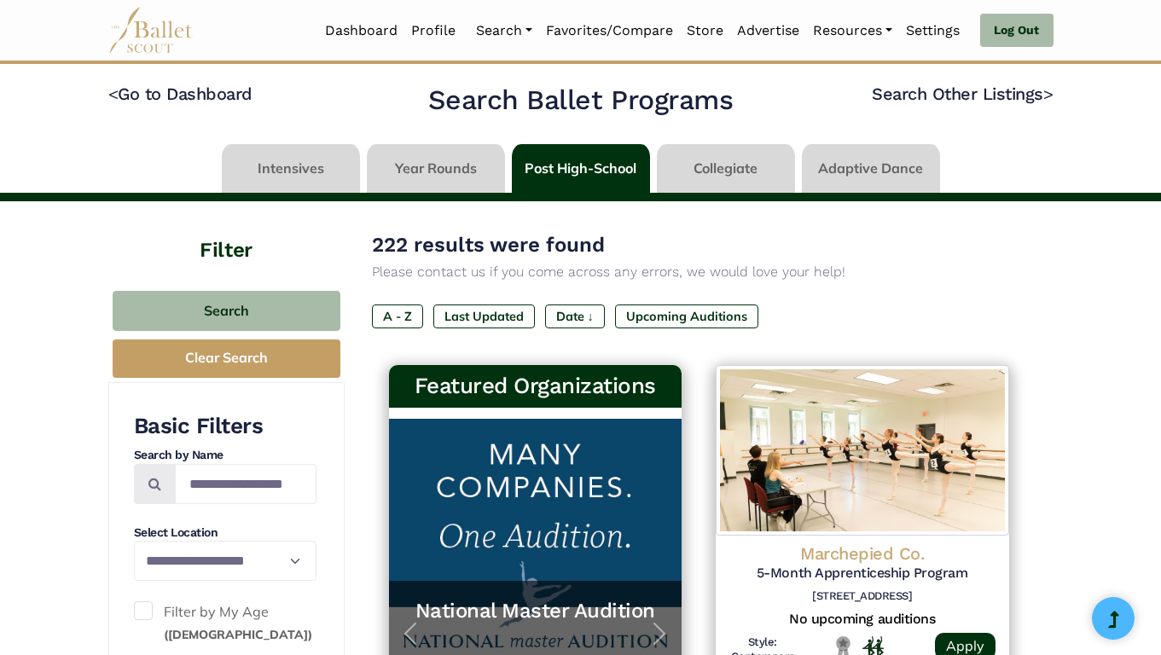
click at [282, 182] on link at bounding box center [291, 168] width 138 height 49
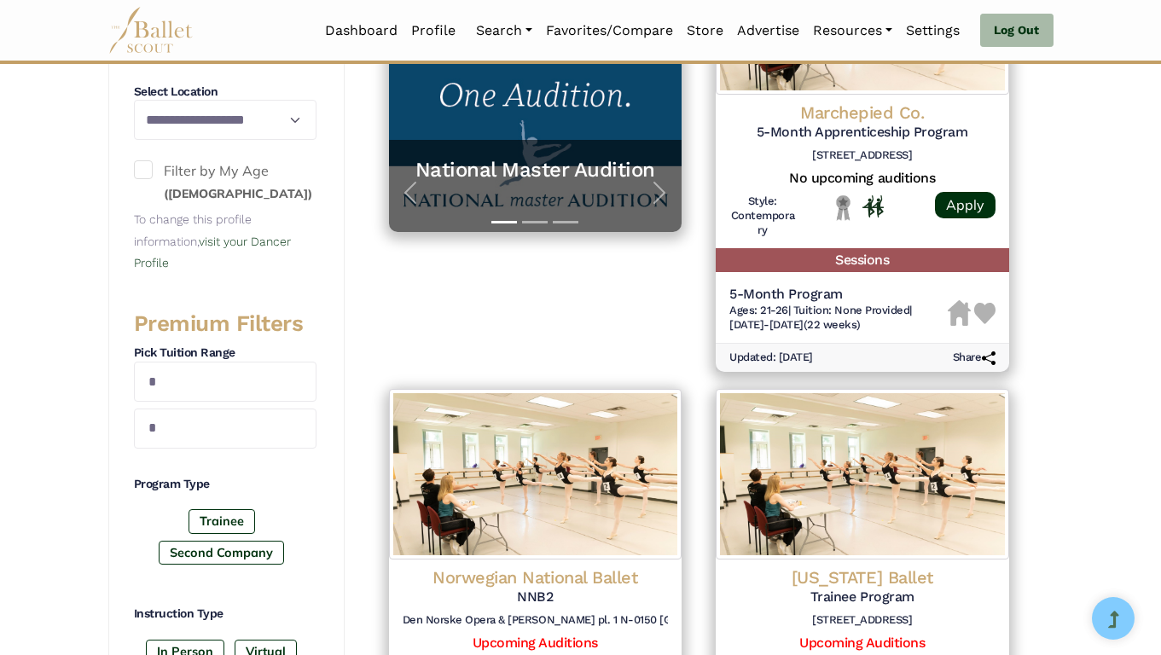
scroll to position [603, 0]
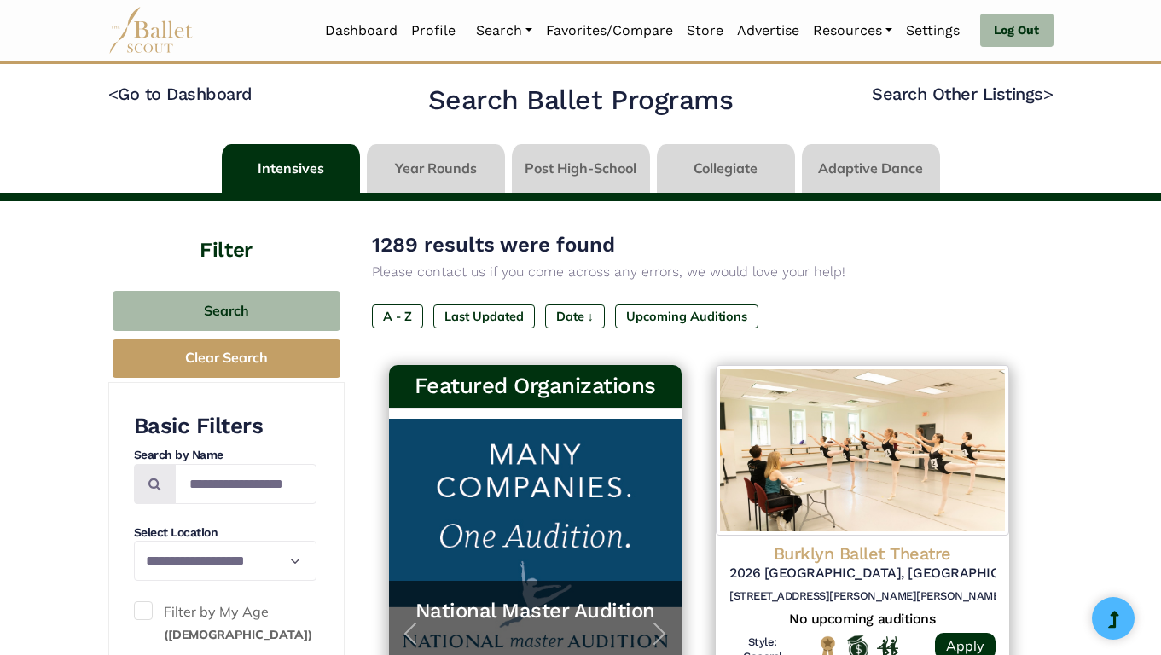
click at [757, 170] on link at bounding box center [726, 168] width 138 height 49
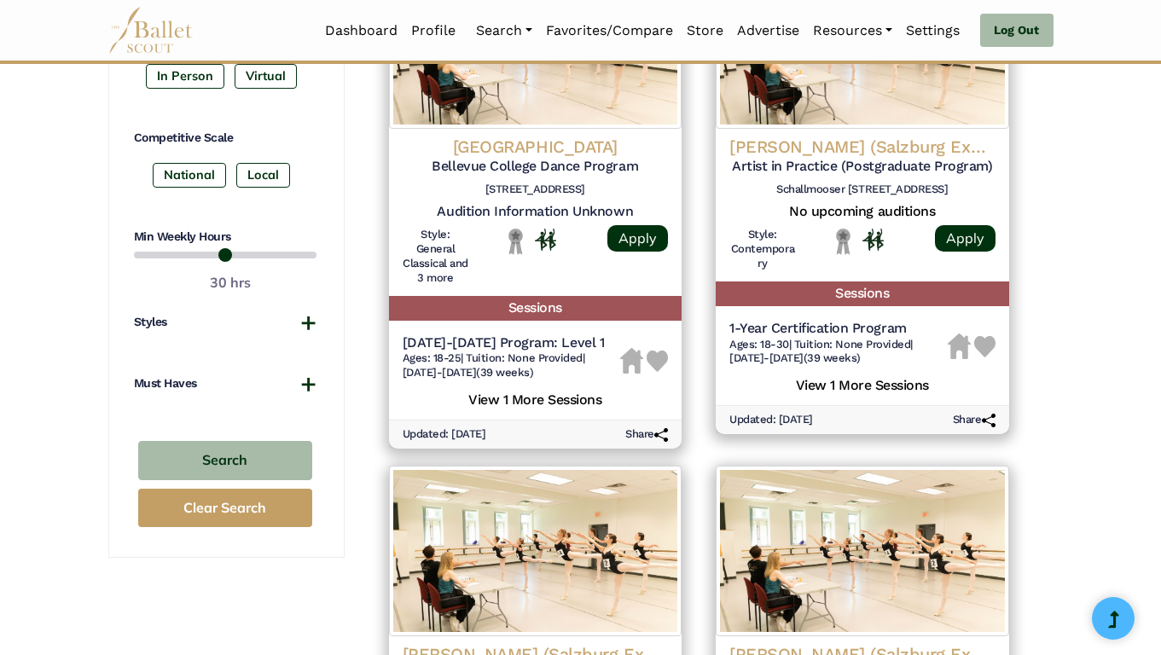
scroll to position [892, 0]
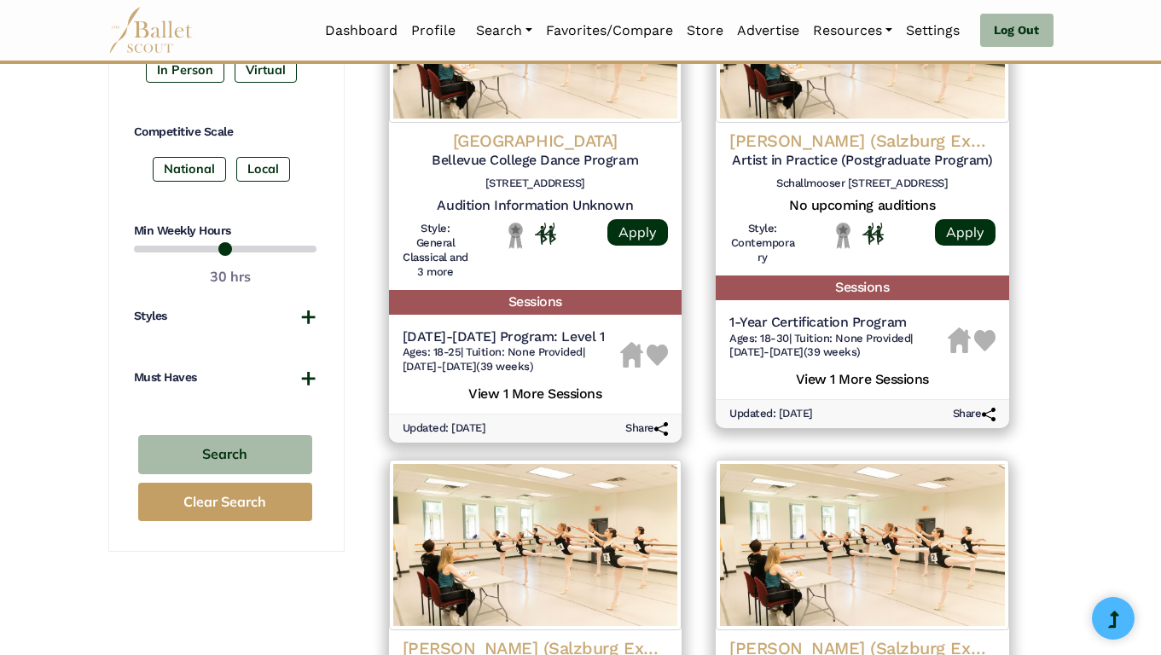
drag, startPoint x: 262, startPoint y: 247, endPoint x: 217, endPoint y: 248, distance: 45.2
click at [217, 248] on input "range" at bounding box center [225, 249] width 183 height 20
type input "**"
click at [223, 248] on input "range" at bounding box center [225, 249] width 183 height 20
click at [214, 319] on button "Styles" at bounding box center [225, 316] width 183 height 17
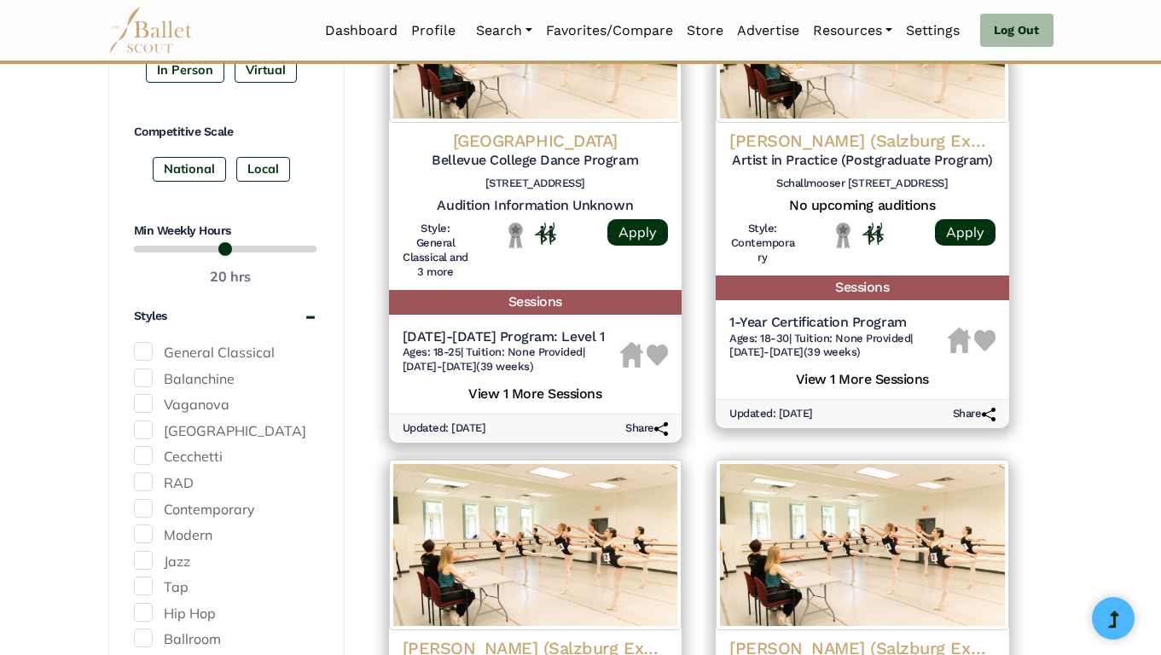
click at [142, 377] on span at bounding box center [143, 377] width 19 height 19
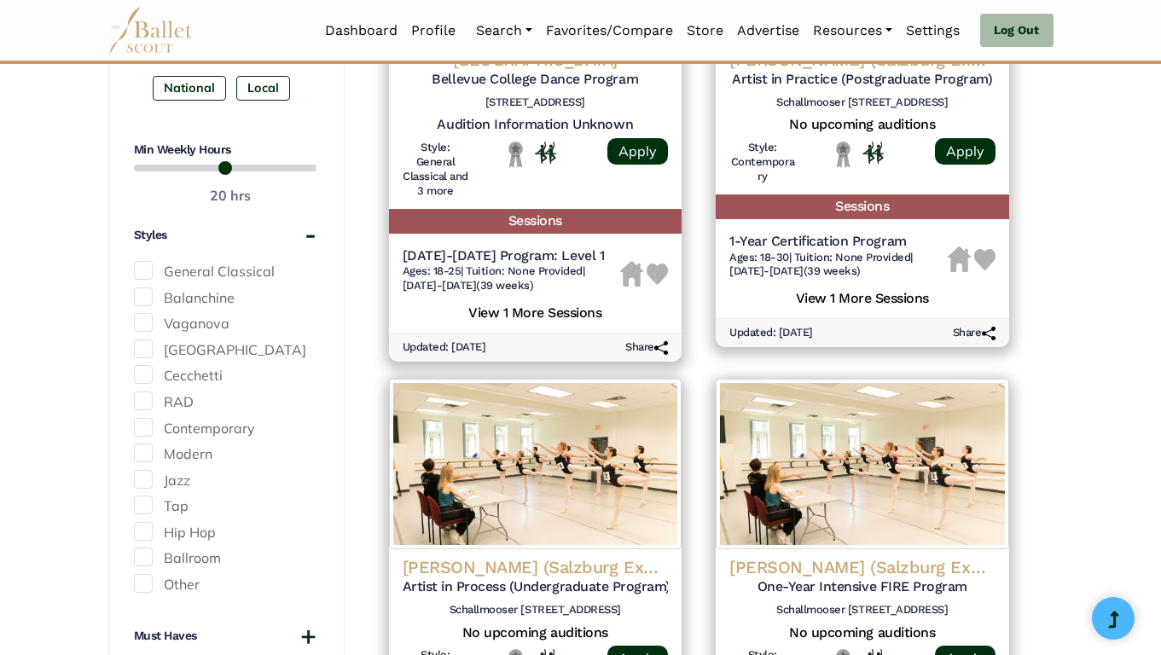
scroll to position [1239, 0]
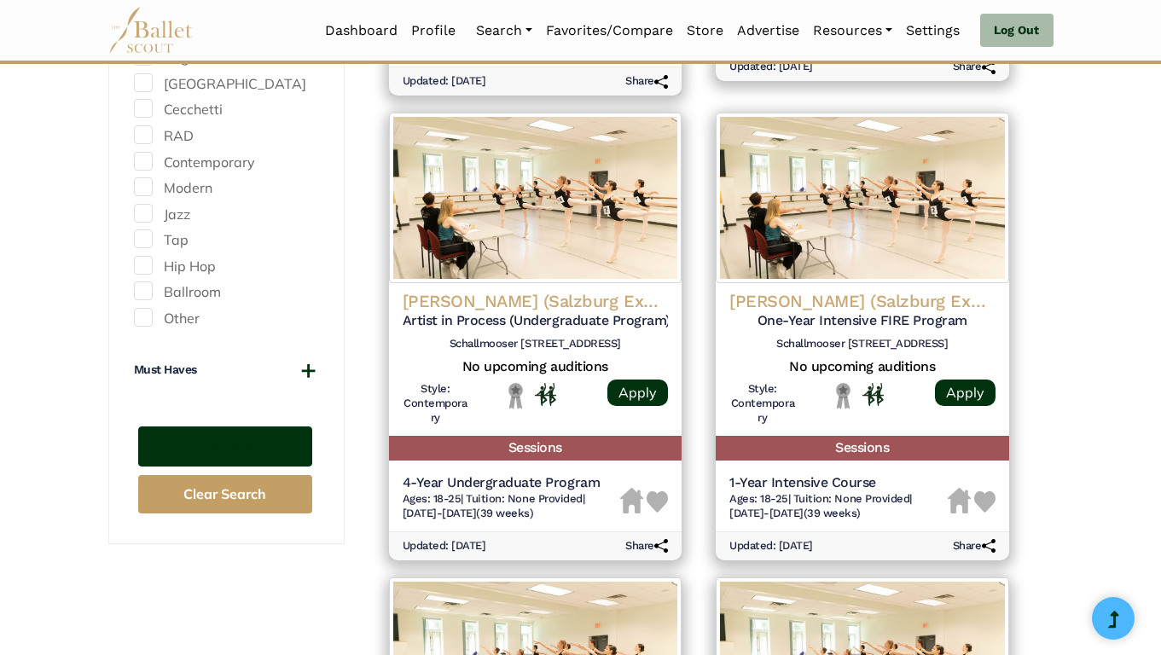
click at [229, 453] on button "Search" at bounding box center [225, 446] width 174 height 40
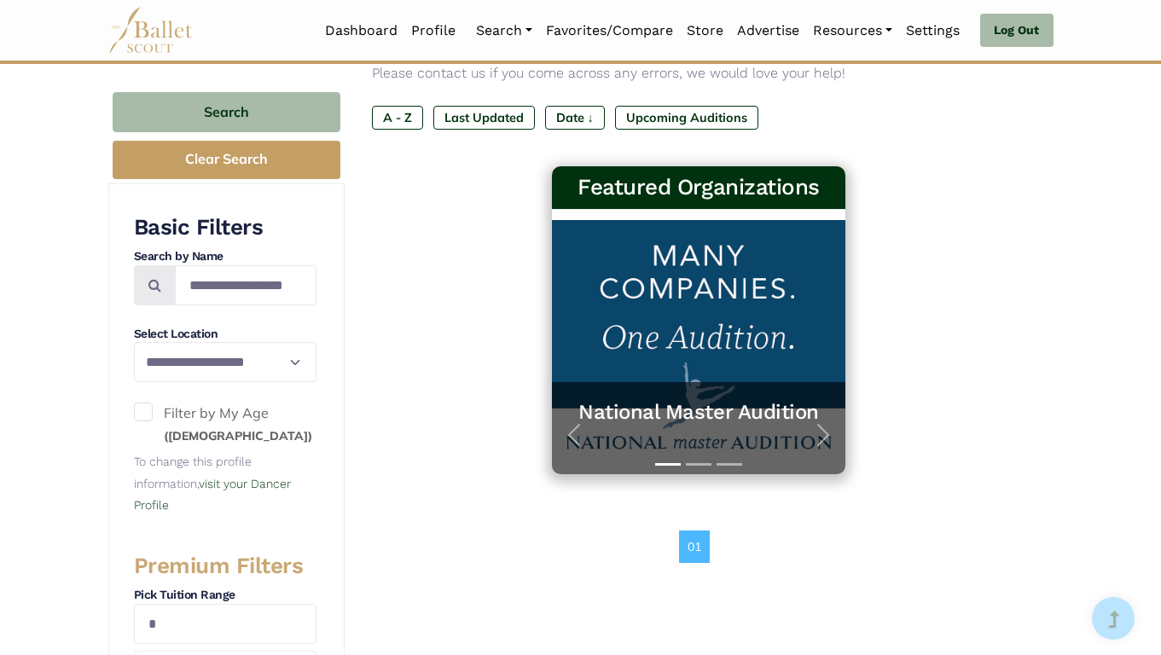
scroll to position [219, 0]
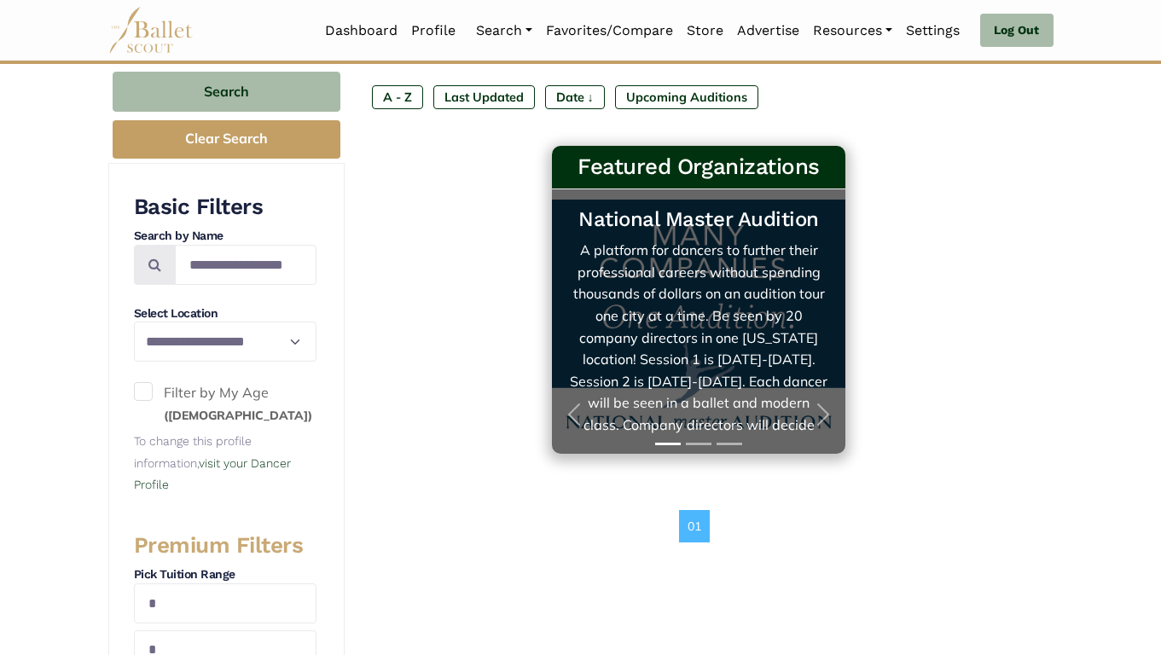
click at [800, 346] on link "National Master Audition A platform for dancers to further their professional c…" at bounding box center [698, 321] width 259 height 230
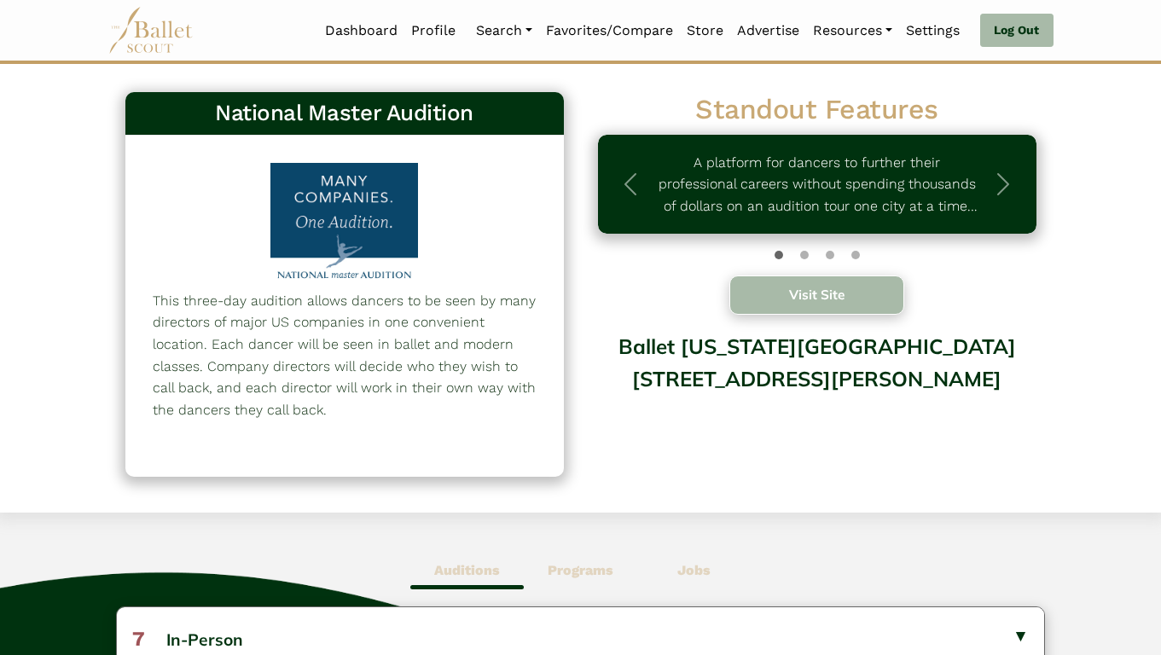
click at [756, 298] on button "Visit Site" at bounding box center [817, 294] width 176 height 39
